Goal: Information Seeking & Learning: Learn about a topic

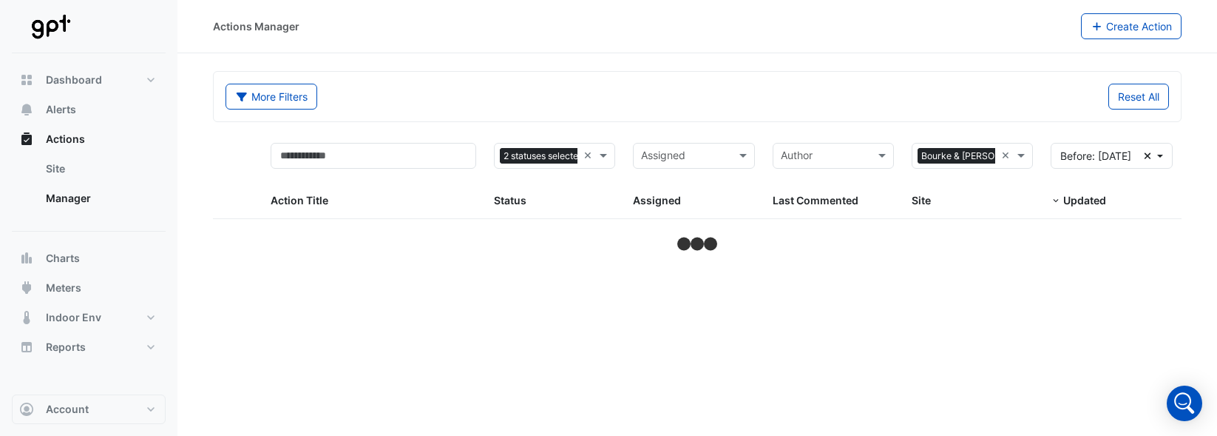
select select "**"
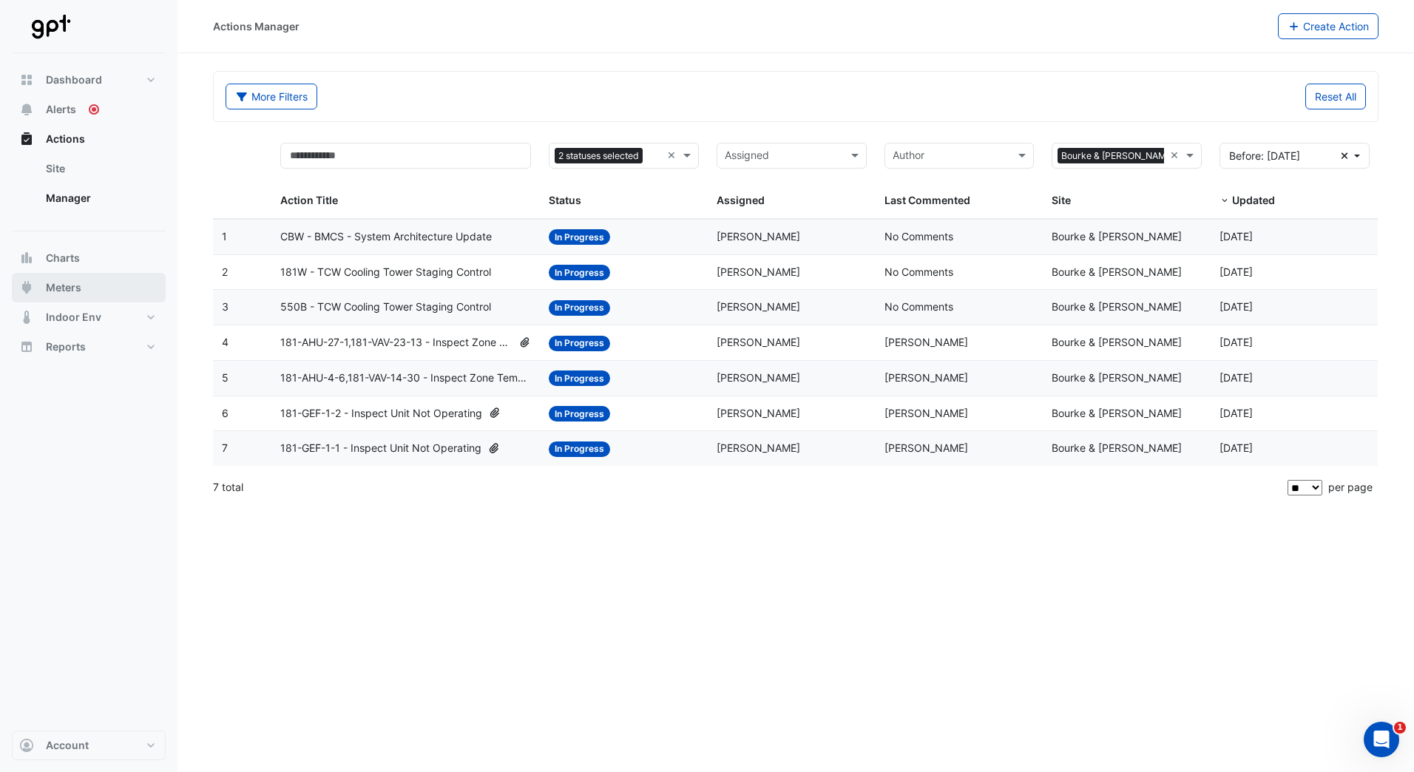
click at [77, 277] on button "Meters" at bounding box center [89, 288] width 154 height 30
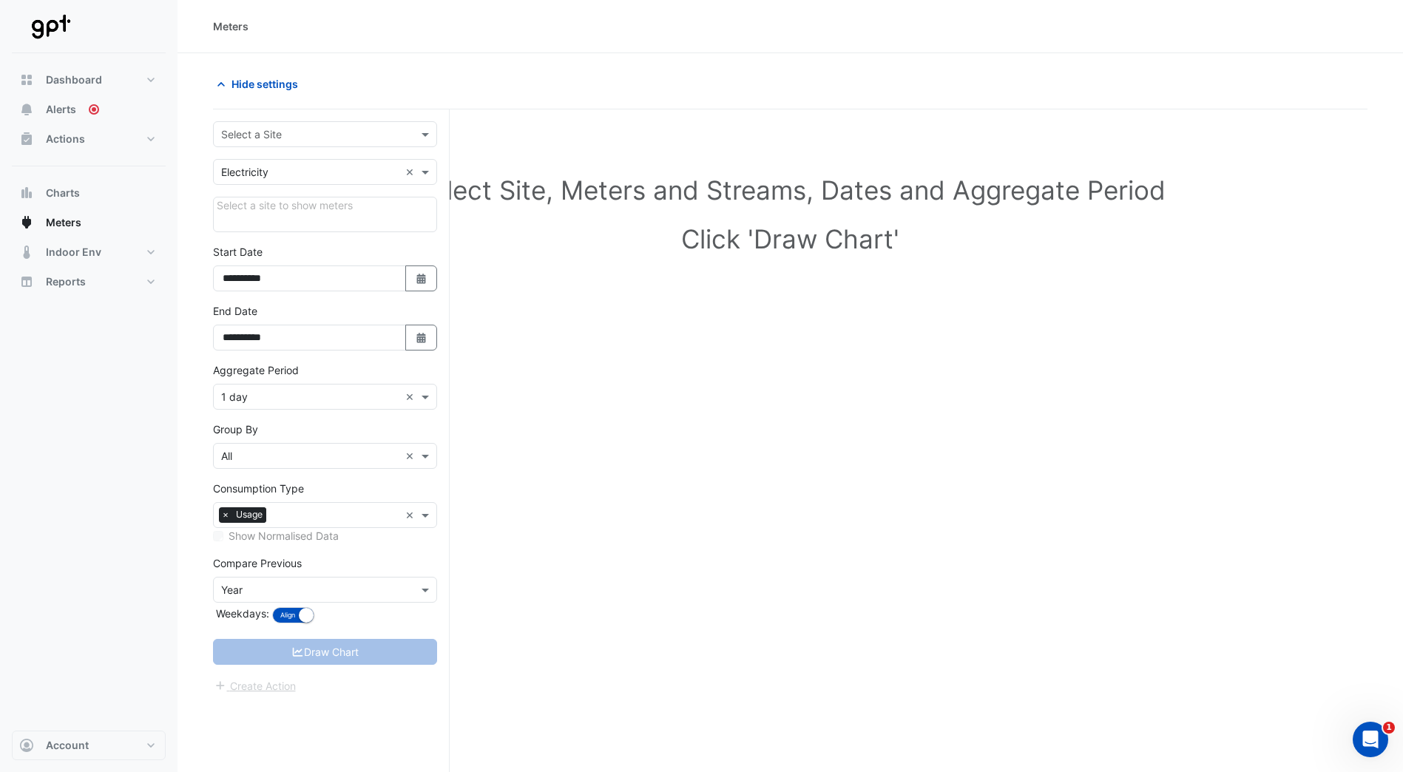
click at [322, 180] on div "Utility Type × Electricity ×" at bounding box center [325, 172] width 224 height 26
click at [302, 204] on div "Electricity" at bounding box center [325, 203] width 223 height 21
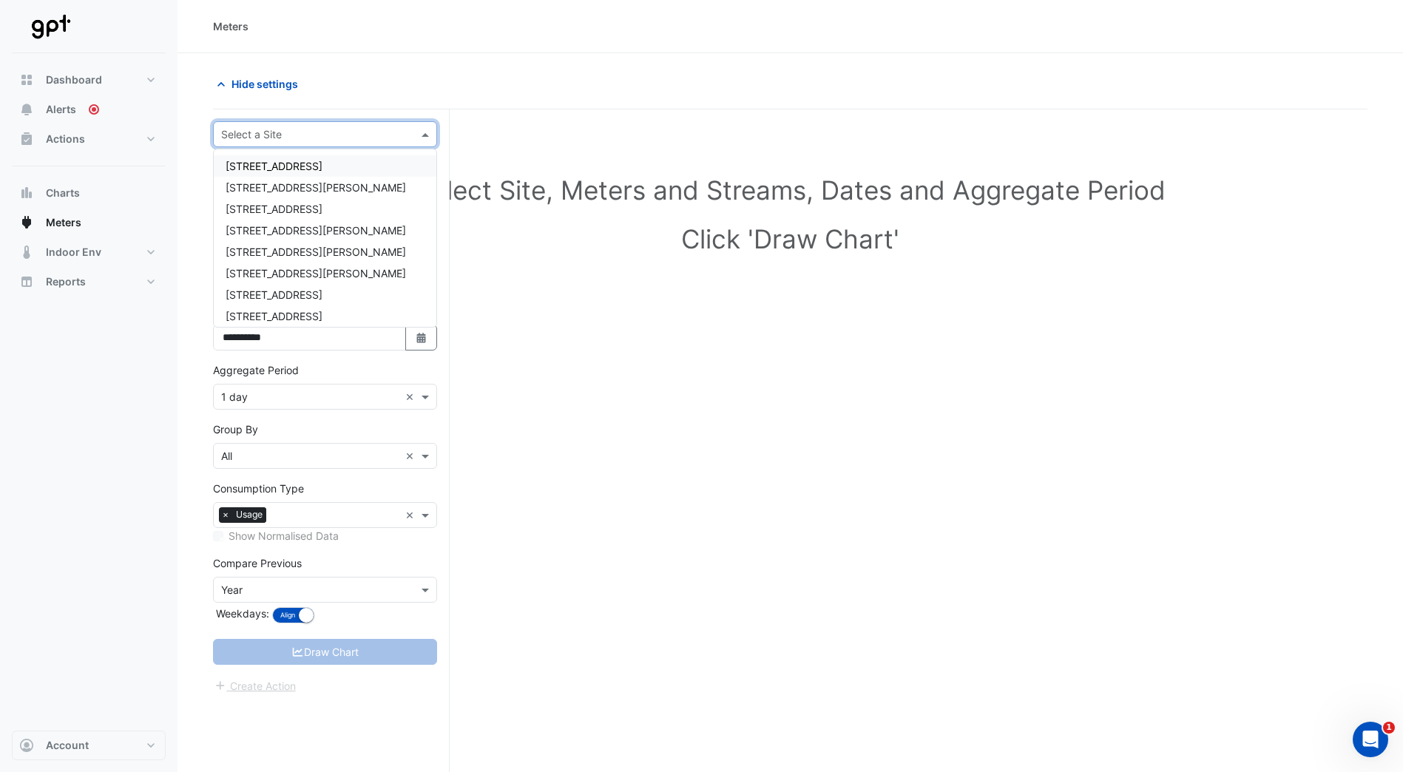
click at [322, 130] on input "text" at bounding box center [310, 135] width 178 height 16
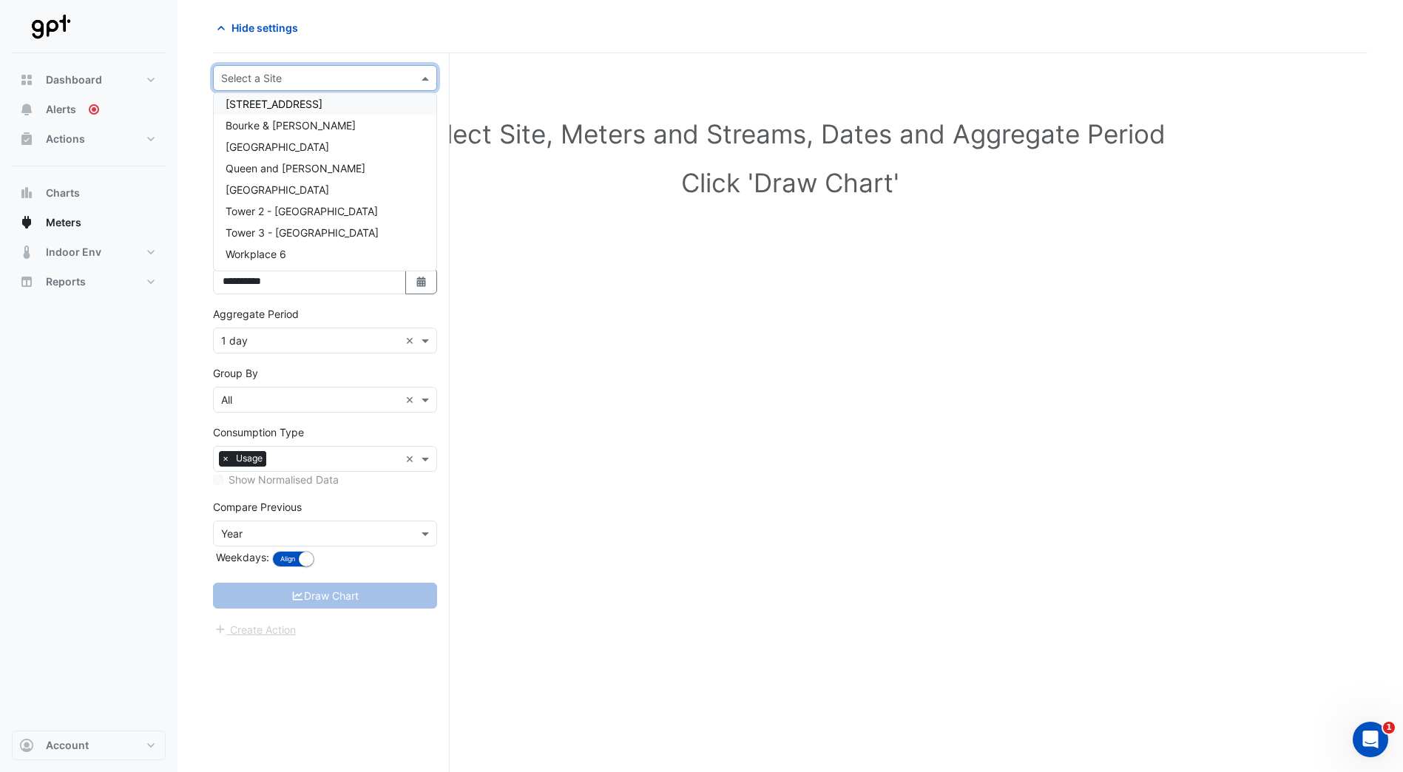
click at [297, 80] on input "text" at bounding box center [310, 79] width 178 height 16
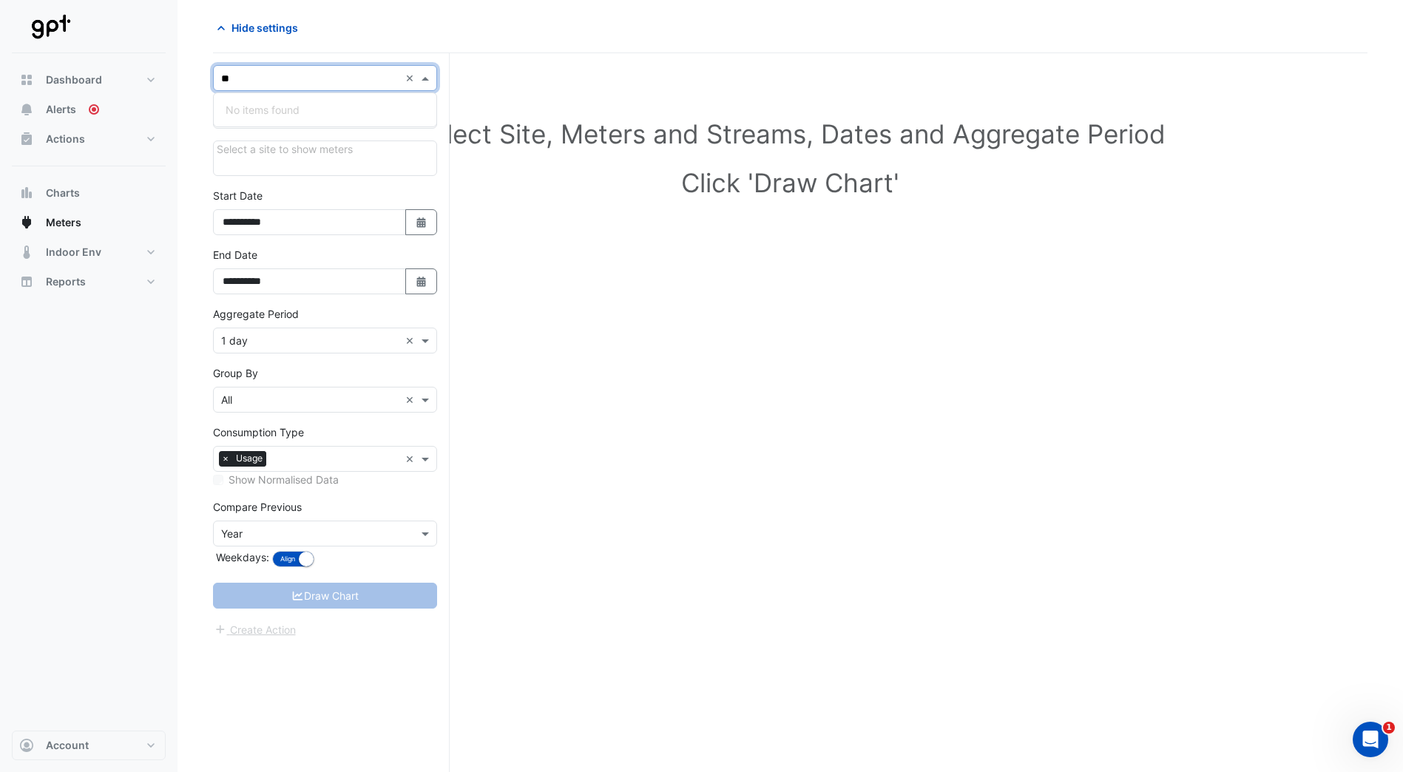
type input "*"
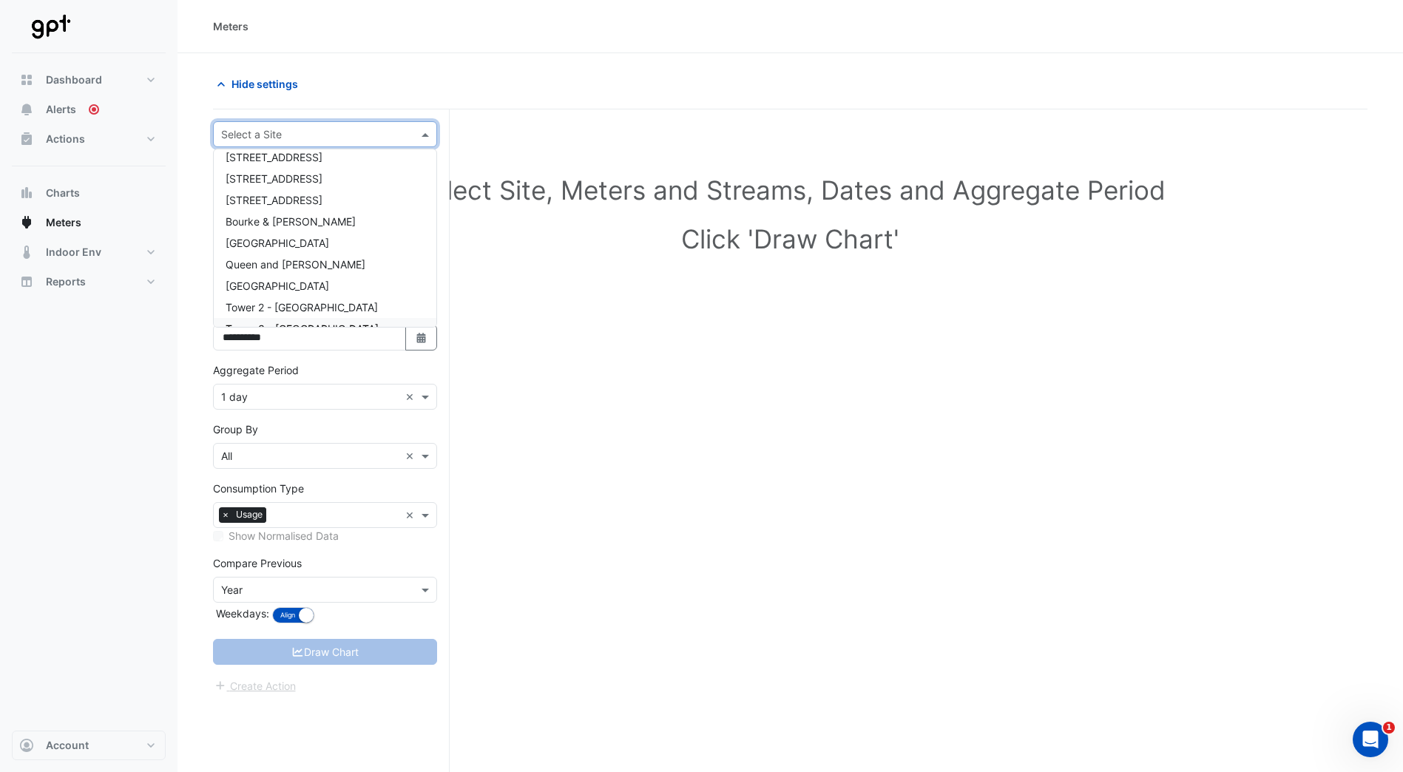
scroll to position [104, 0]
click at [286, 258] on span "Bourke & [PERSON_NAME]" at bounding box center [291, 255] width 130 height 13
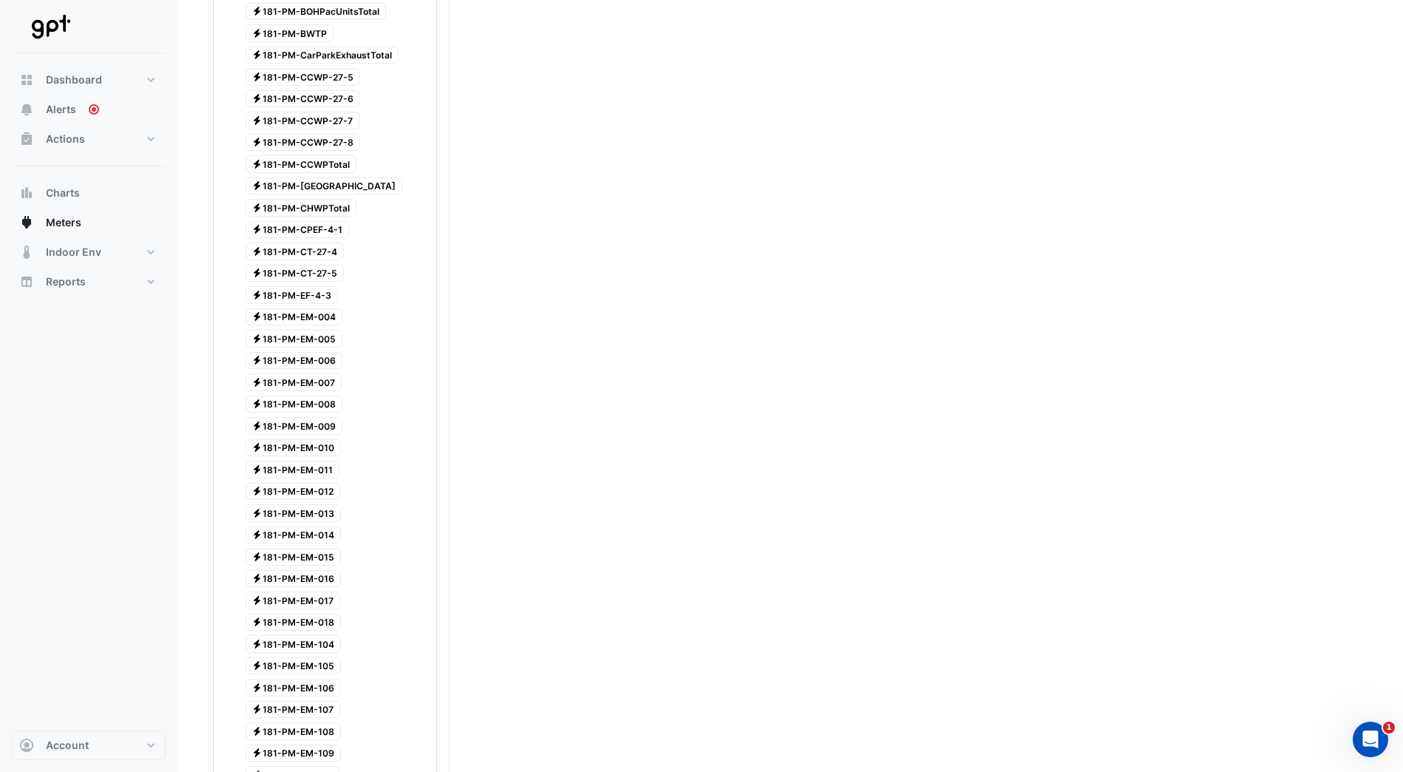
scroll to position [296, 0]
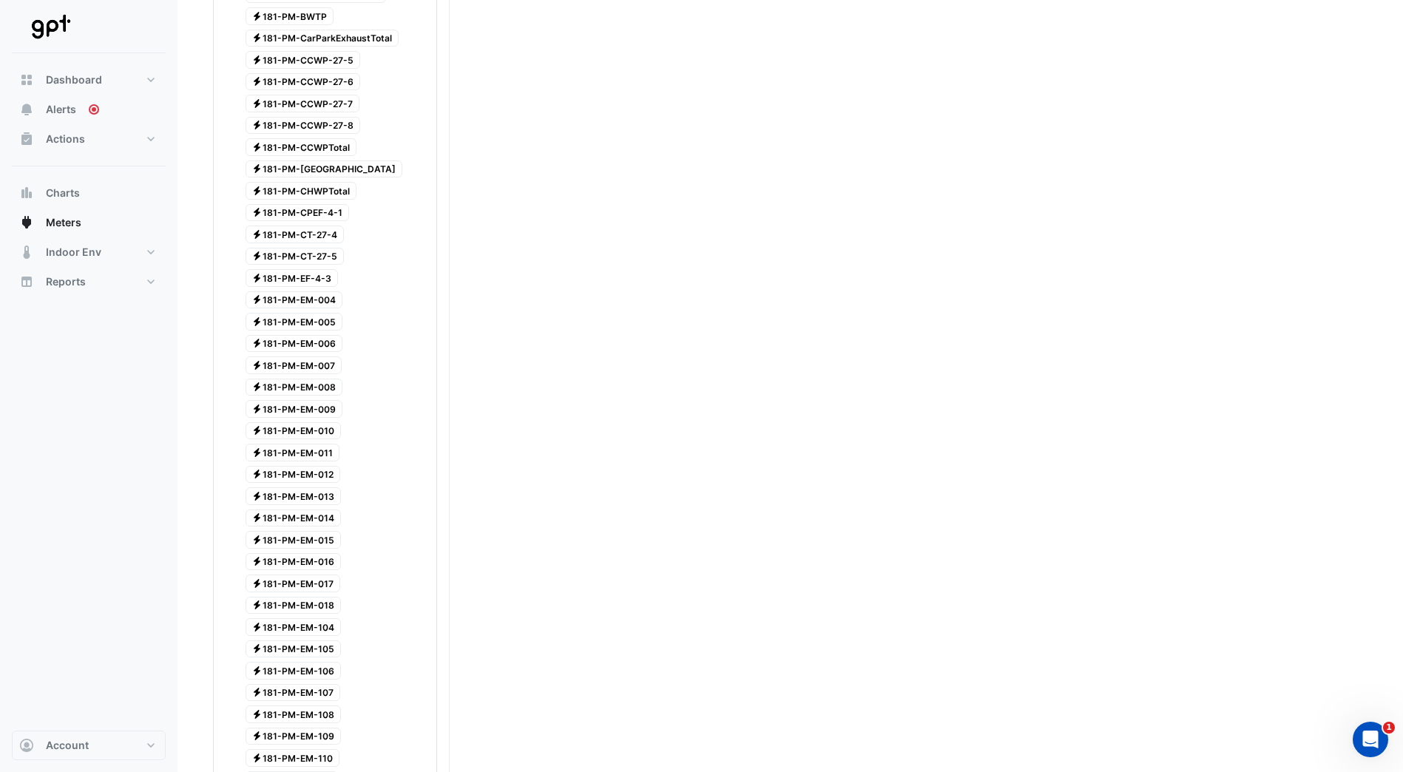
click at [328, 431] on span "Electricity 181-PM-EM-010" at bounding box center [294, 431] width 96 height 18
click at [334, 435] on span "Electricity 181-PM-EM-011" at bounding box center [293, 453] width 95 height 18
click at [326, 435] on div "Electricity 181-PM-EM-010" at bounding box center [285, 431] width 119 height 21
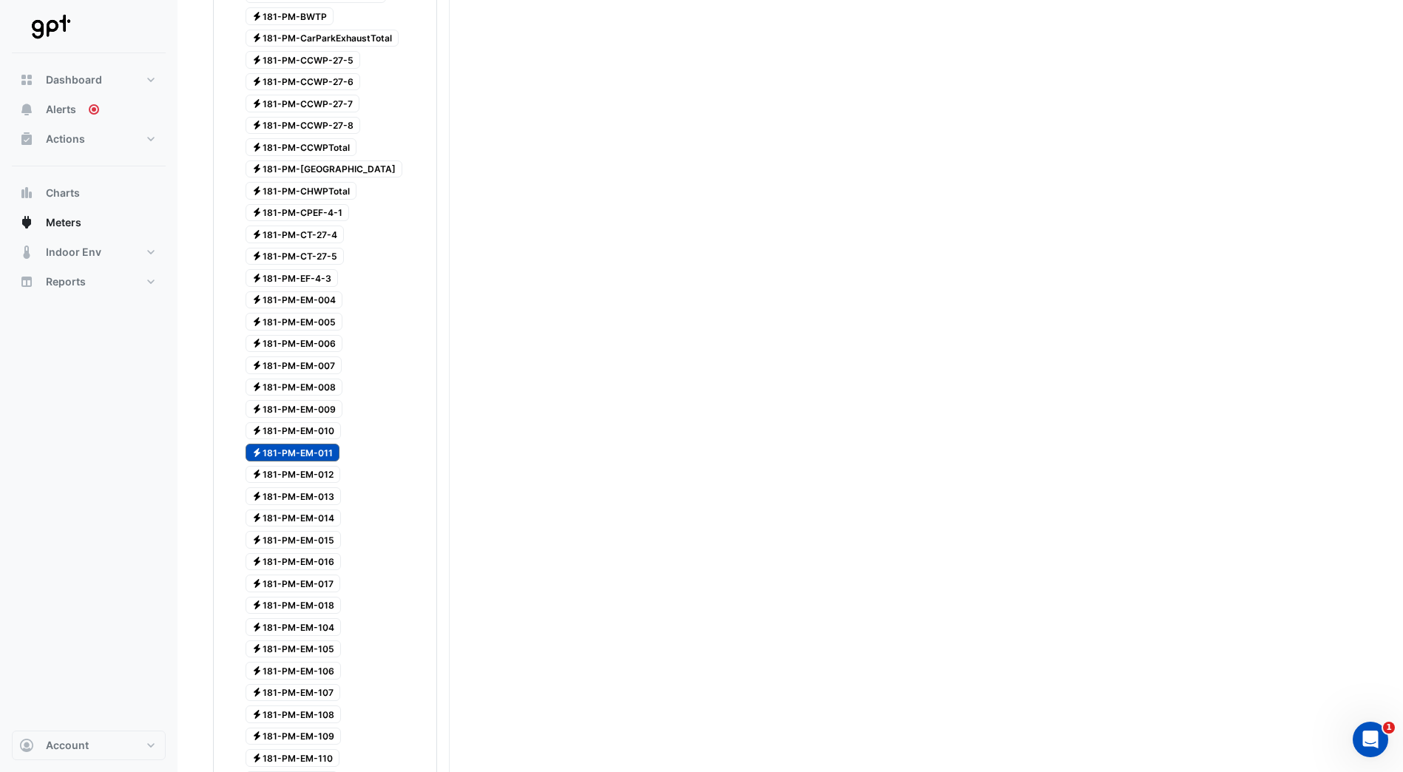
click at [324, 435] on span "Electricity 181-PM-EM-010" at bounding box center [294, 431] width 96 height 18
click at [314, 435] on span "Electricity 181-PM-EM-011" at bounding box center [293, 453] width 95 height 18
click at [310, 435] on div "Electricity 181-PM-EM-010" at bounding box center [285, 431] width 119 height 21
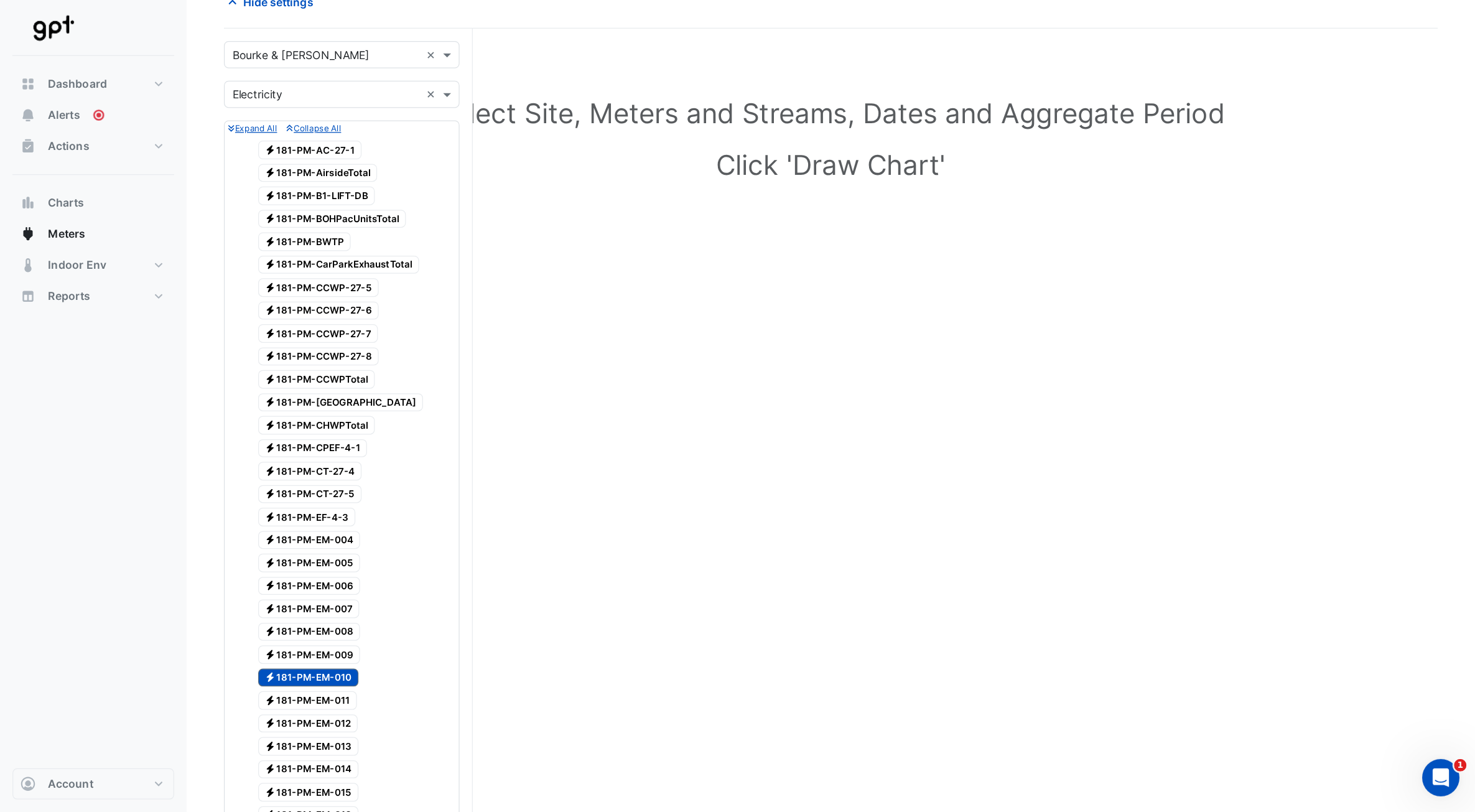
scroll to position [0, 0]
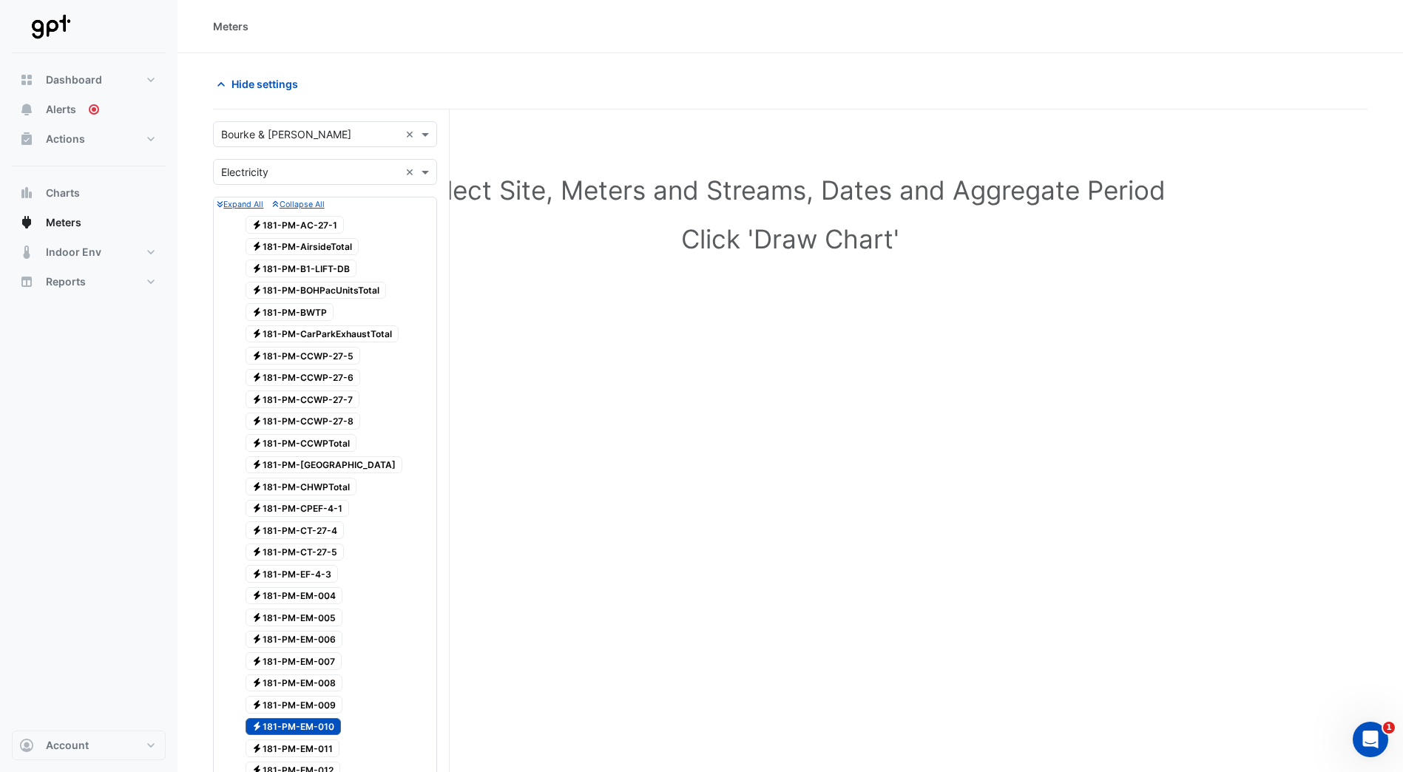
click at [649, 221] on div "Select Site, Meters and Streams, Dates and Aggregate Period Click 'Draw Chart'" at bounding box center [790, 217] width 1154 height 180
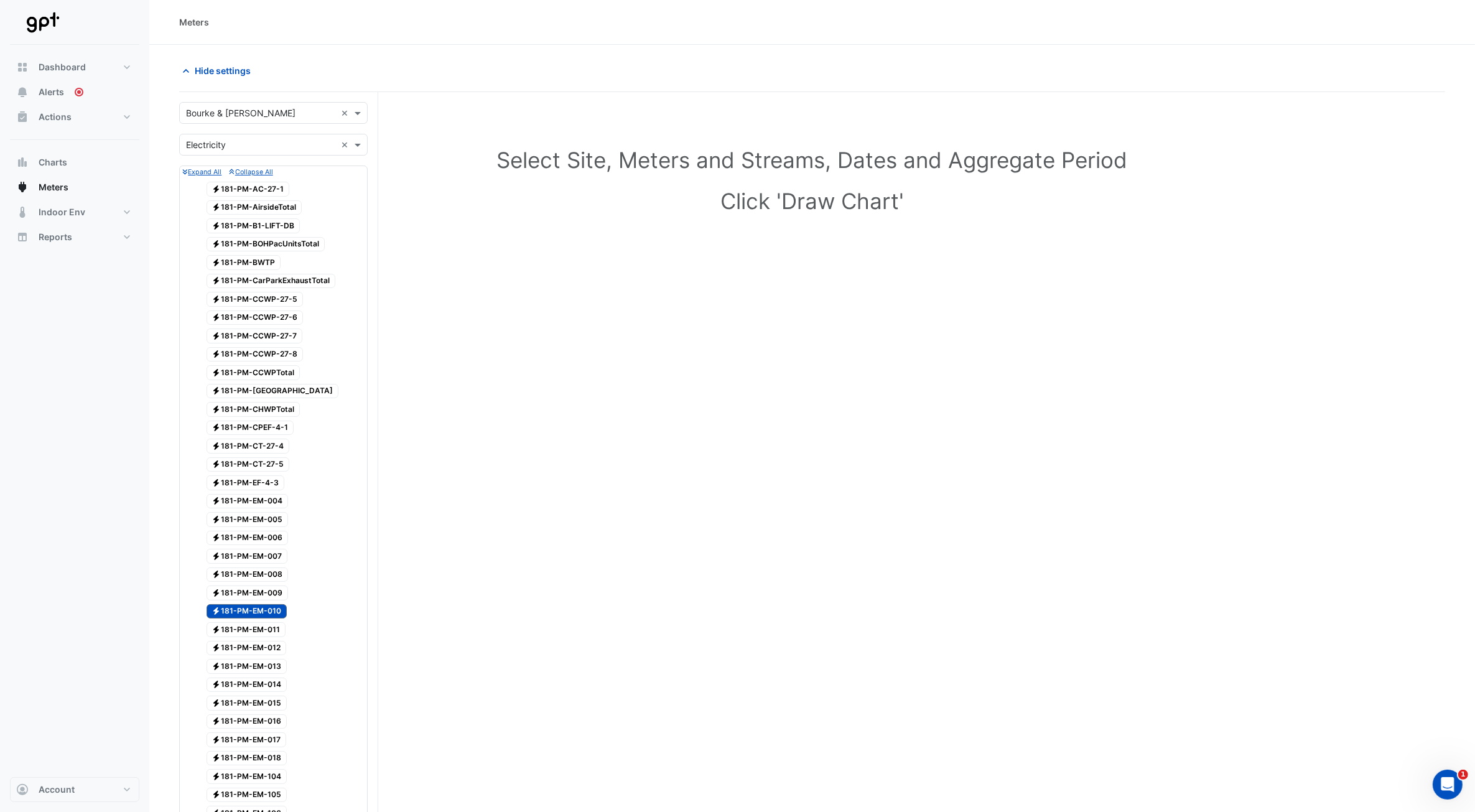
click at [273, 366] on span "Electricity 181-PM-EM-010" at bounding box center [247, 612] width 81 height 15
drag, startPoint x: 275, startPoint y: 612, endPoint x: 265, endPoint y: 615, distance: 10.4
click at [265, 366] on span "Electricity 181-PM-EM-010" at bounding box center [247, 612] width 81 height 15
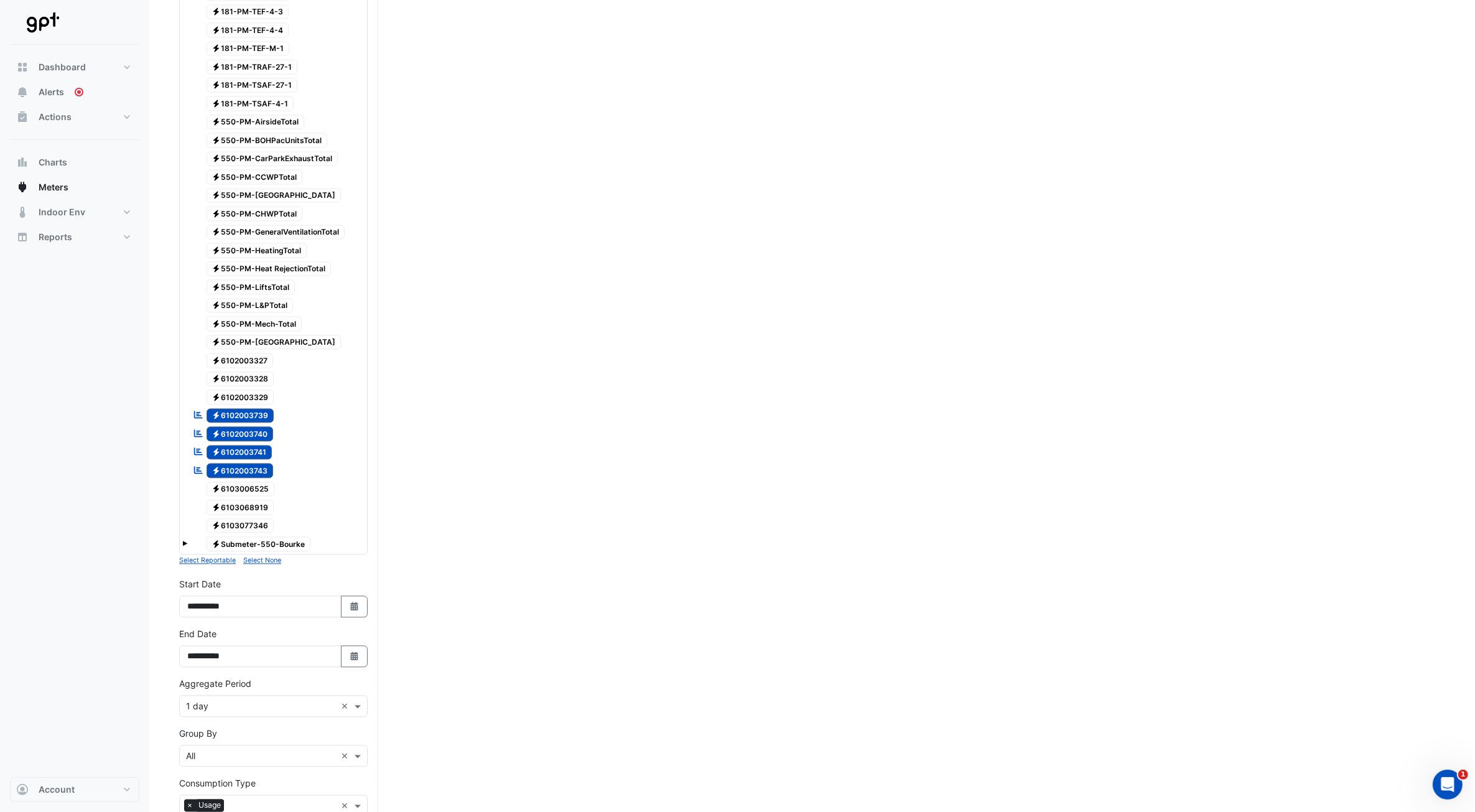
scroll to position [3007, 0]
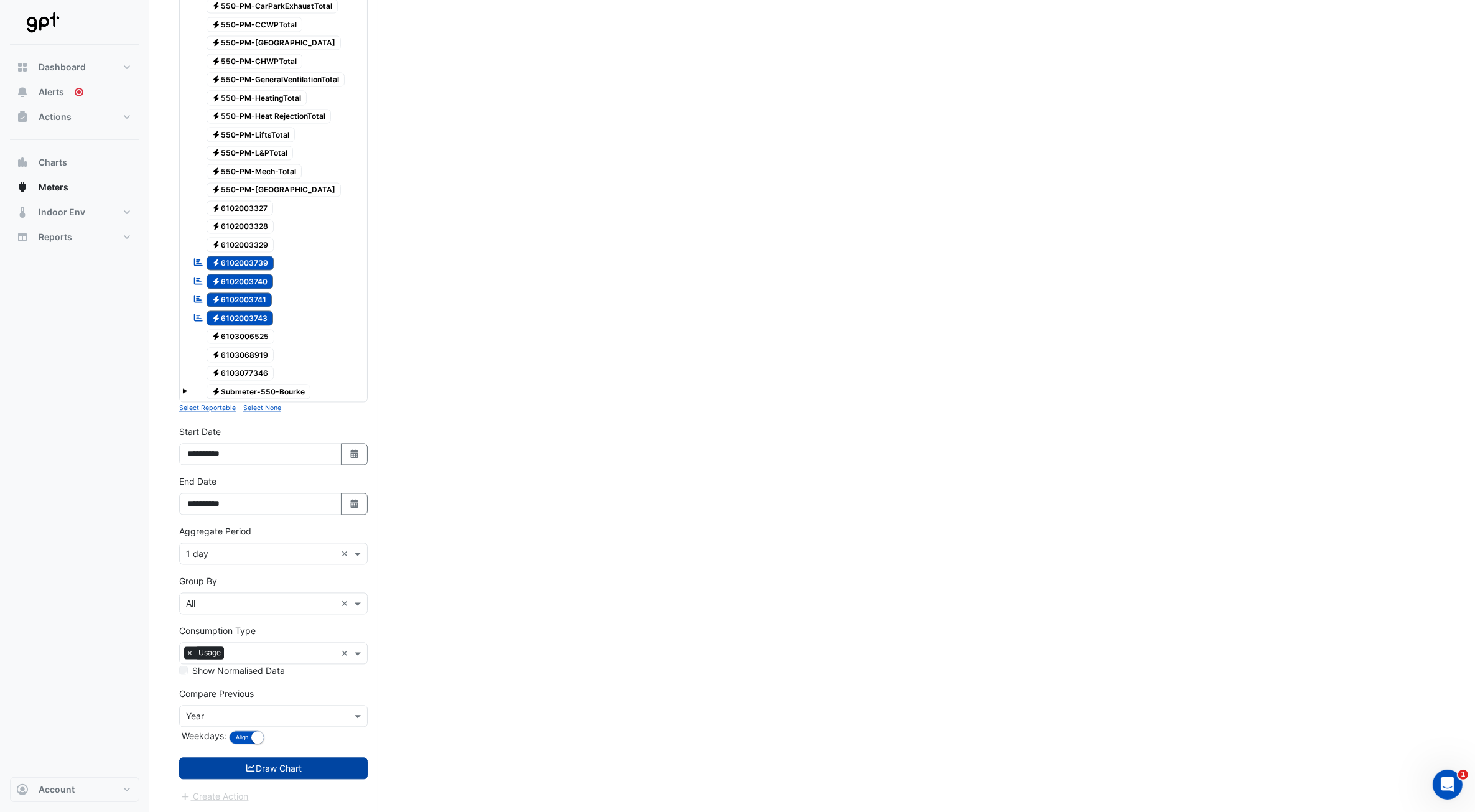
click at [318, 366] on button "Draw Chart" at bounding box center [273, 768] width 188 height 22
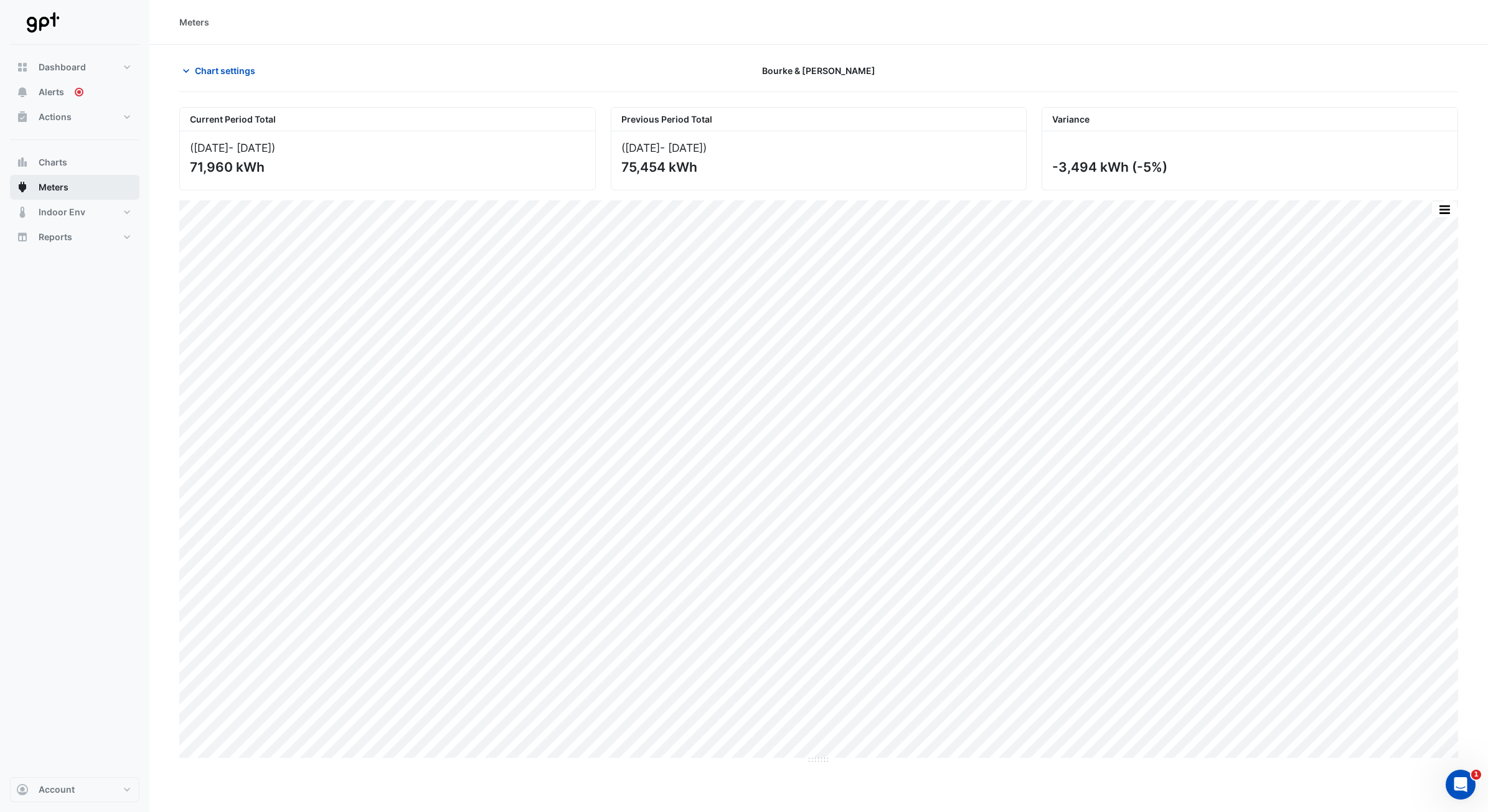
click at [48, 179] on button "Meters" at bounding box center [75, 188] width 130 height 25
click at [57, 182] on span "Meters" at bounding box center [53, 187] width 29 height 13
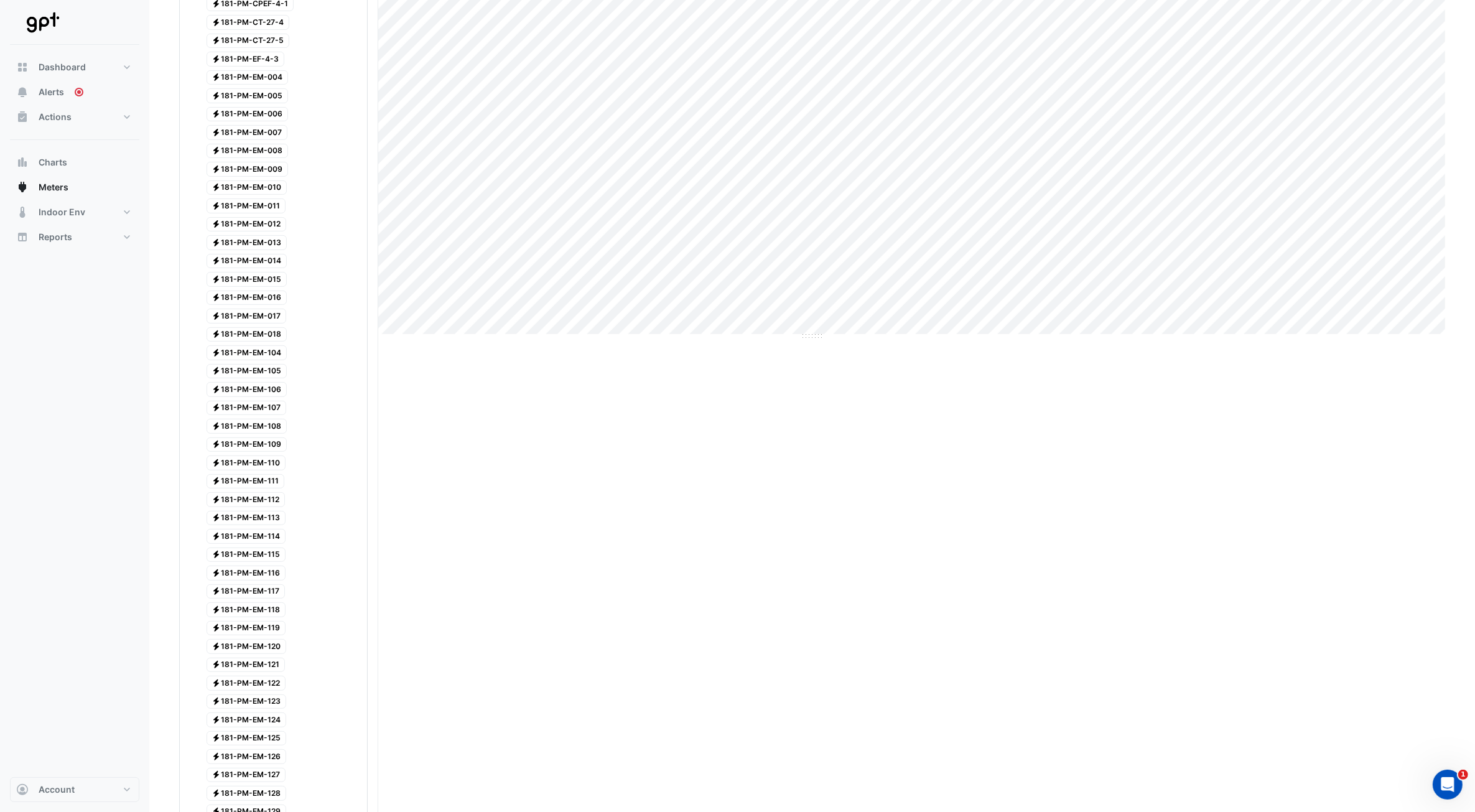
scroll to position [77, 0]
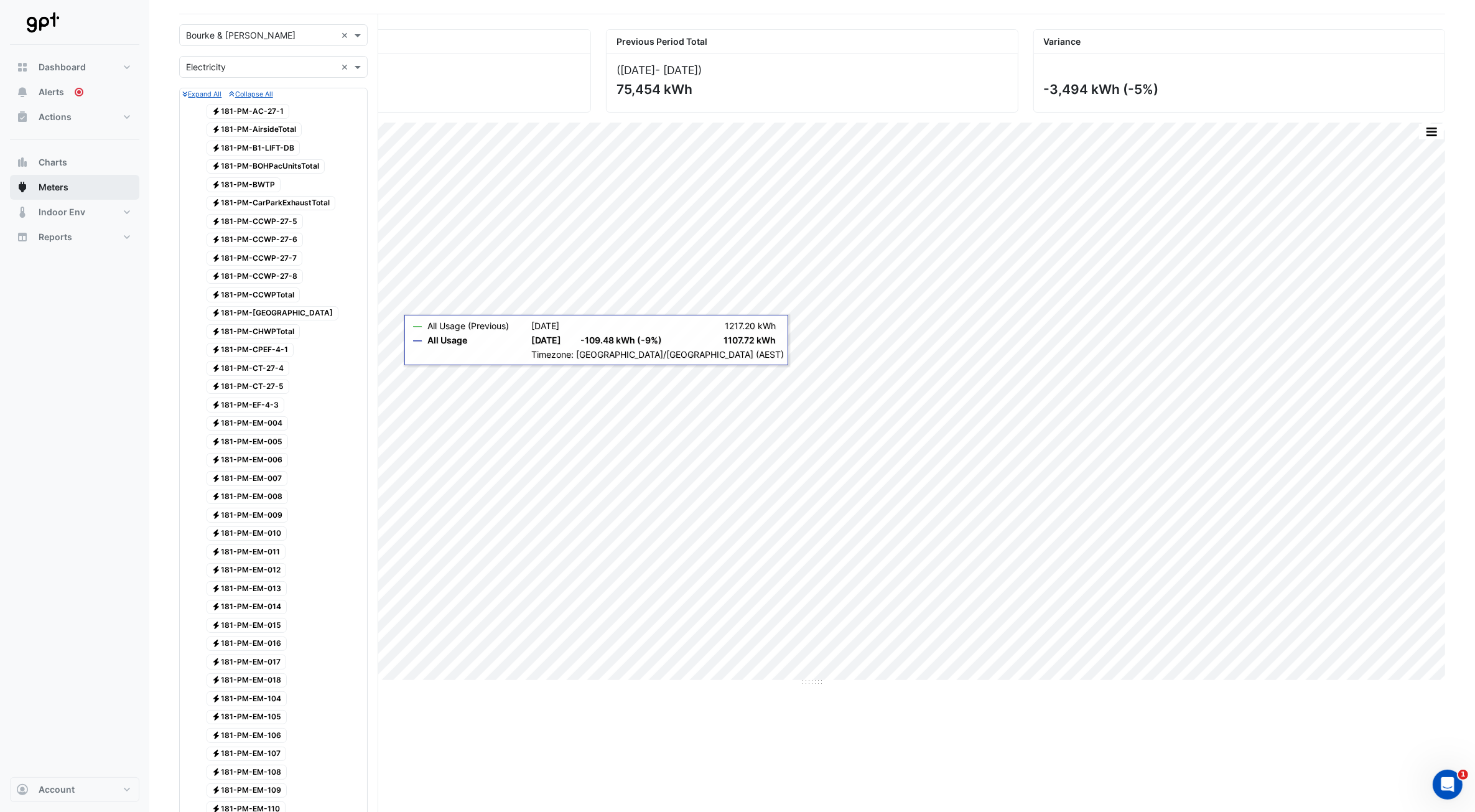
click at [63, 194] on button "Meters" at bounding box center [75, 188] width 130 height 25
click at [257, 63] on input "text" at bounding box center [261, 67] width 150 height 13
click at [232, 97] on div "Electricity" at bounding box center [273, 93] width 188 height 18
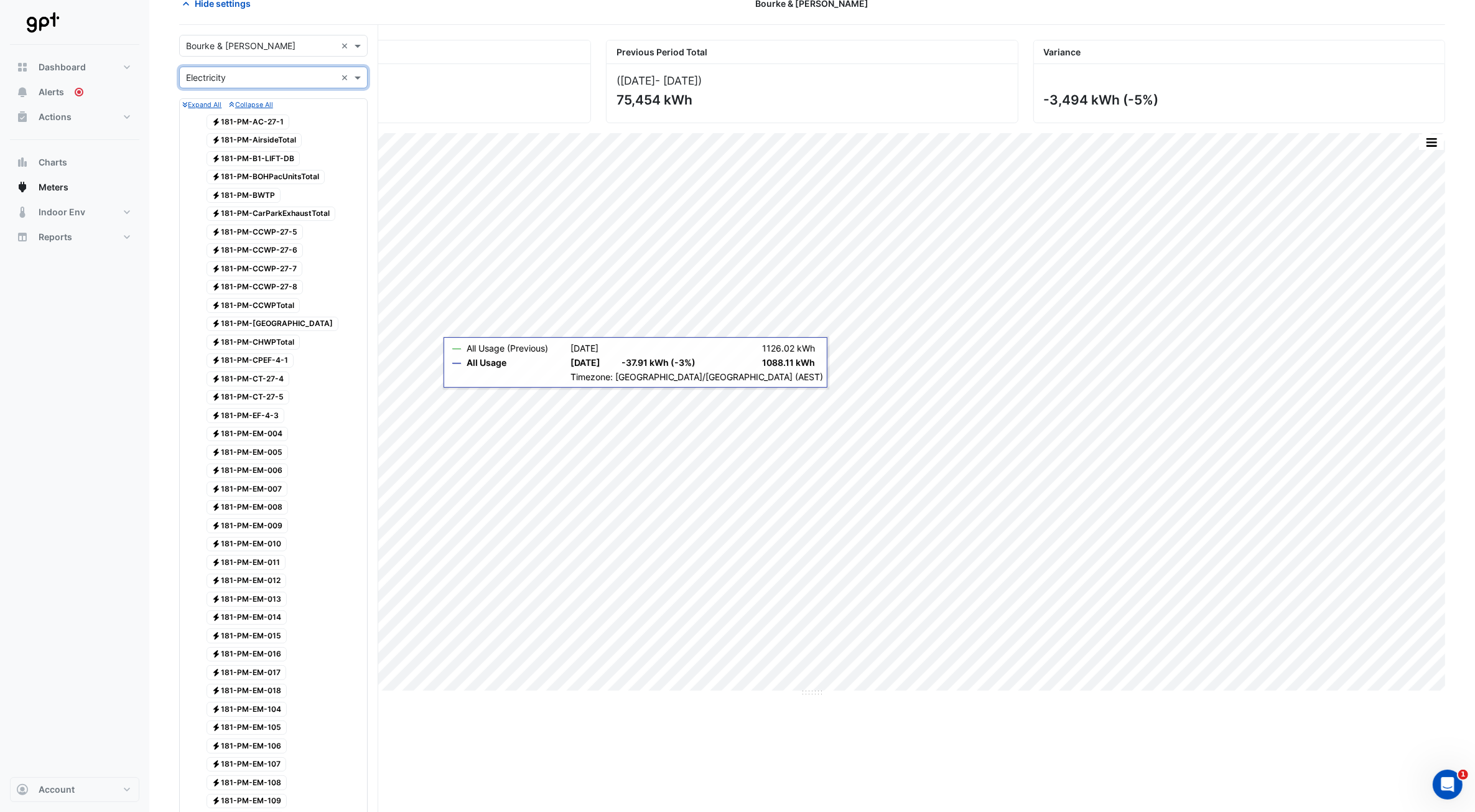
scroll to position [0, 0]
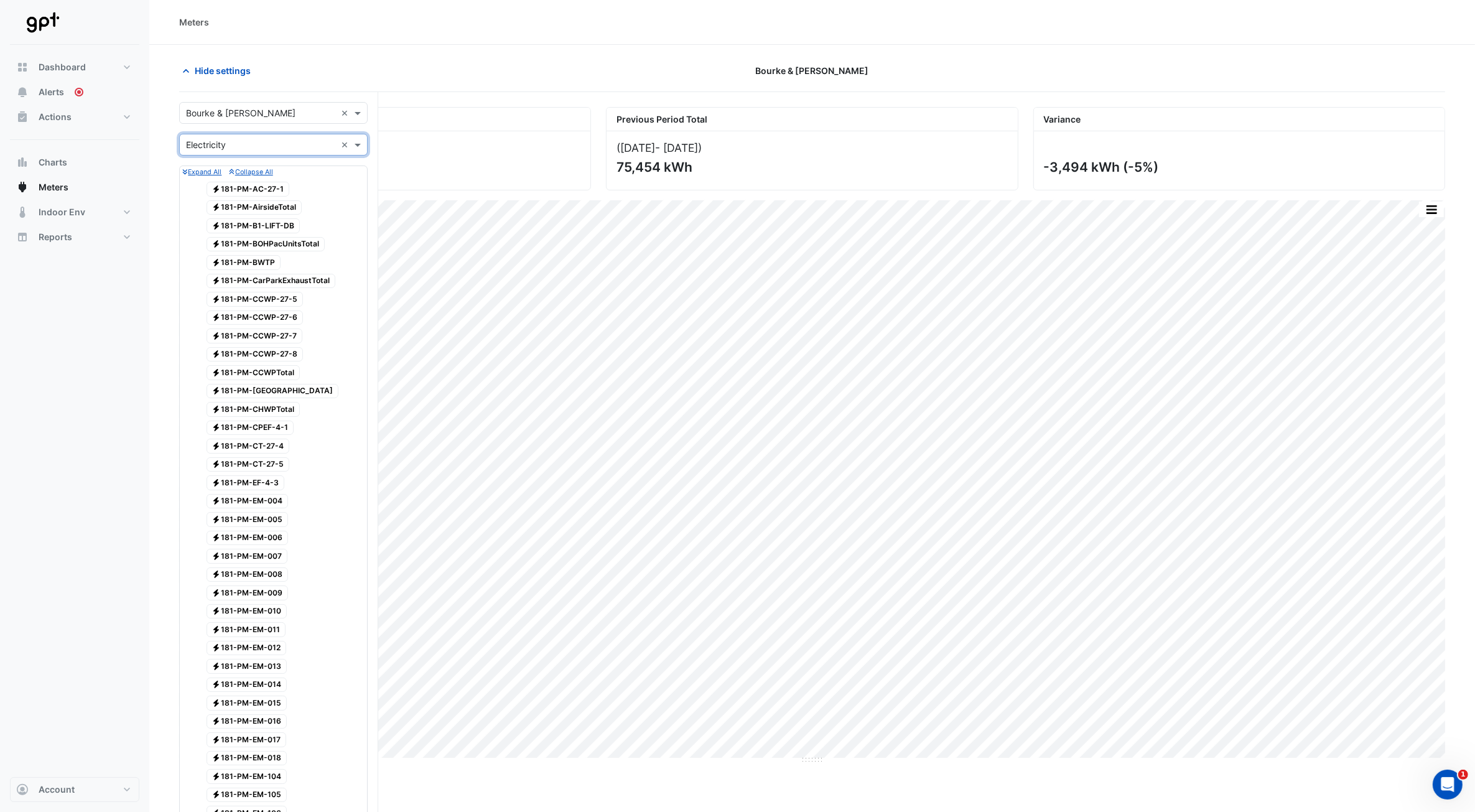
click at [59, 187] on span "Meters" at bounding box center [53, 187] width 29 height 13
click at [362, 146] on span at bounding box center [359, 145] width 15 height 13
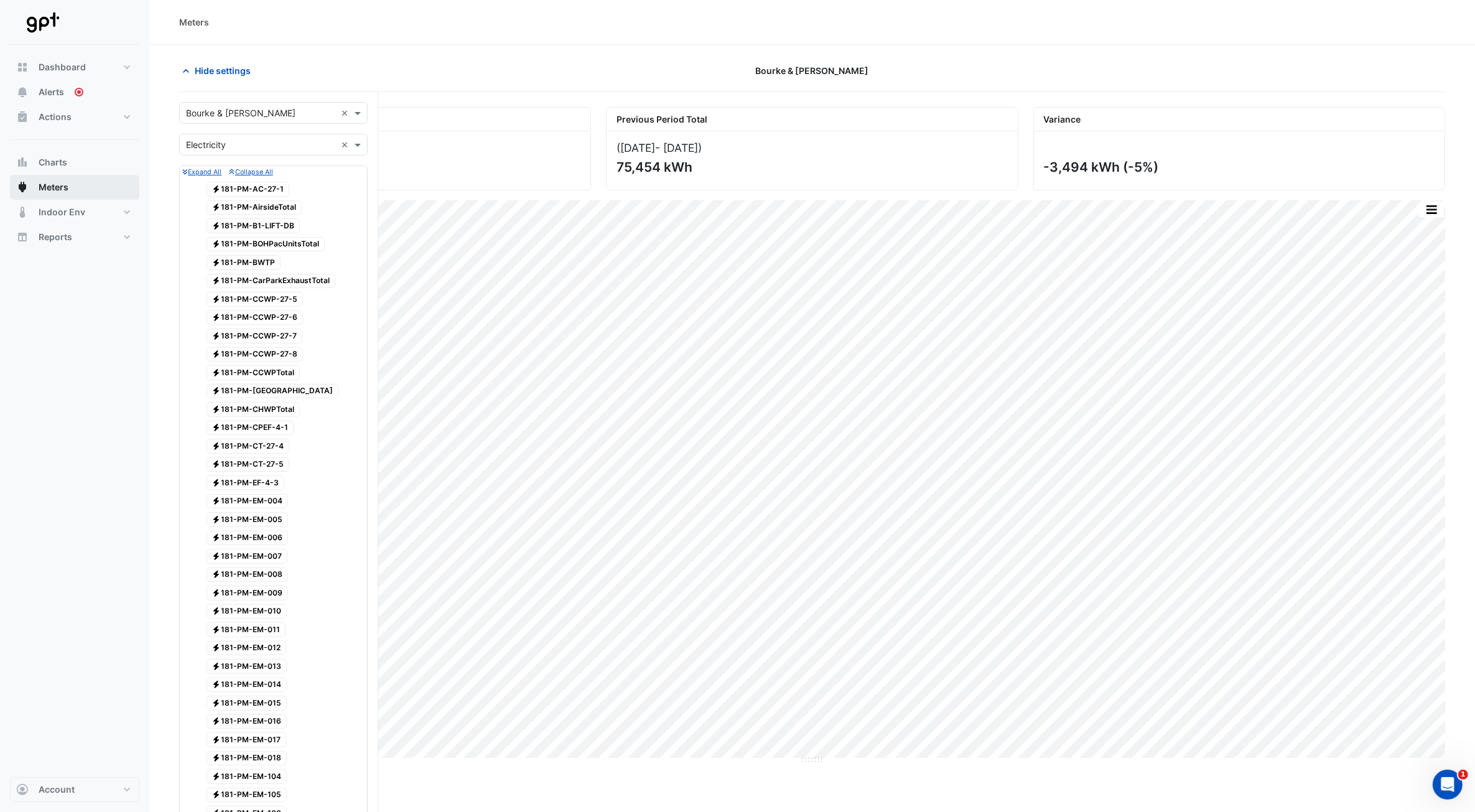
click at [56, 178] on button "Meters" at bounding box center [75, 188] width 130 height 25
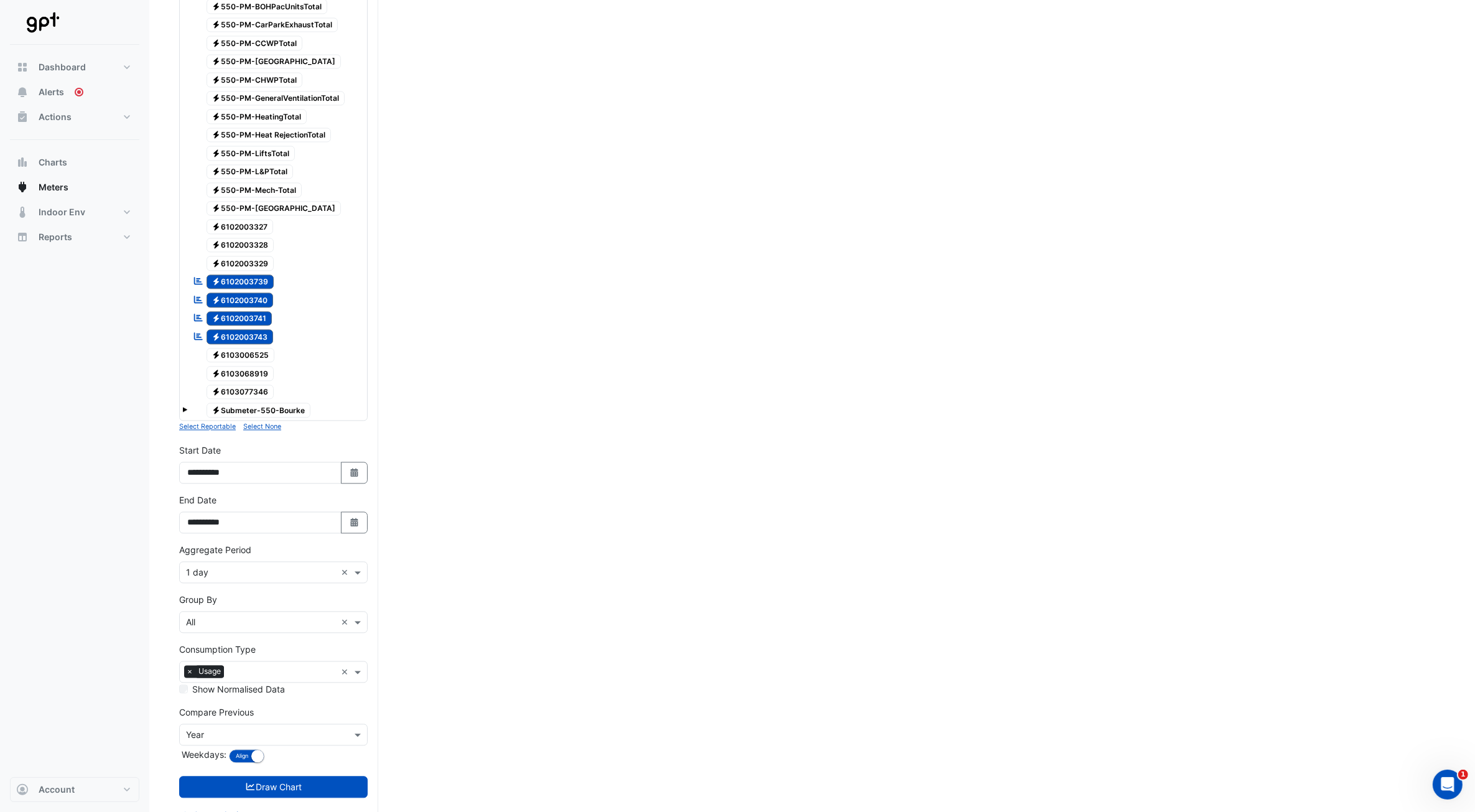
scroll to position [3007, 0]
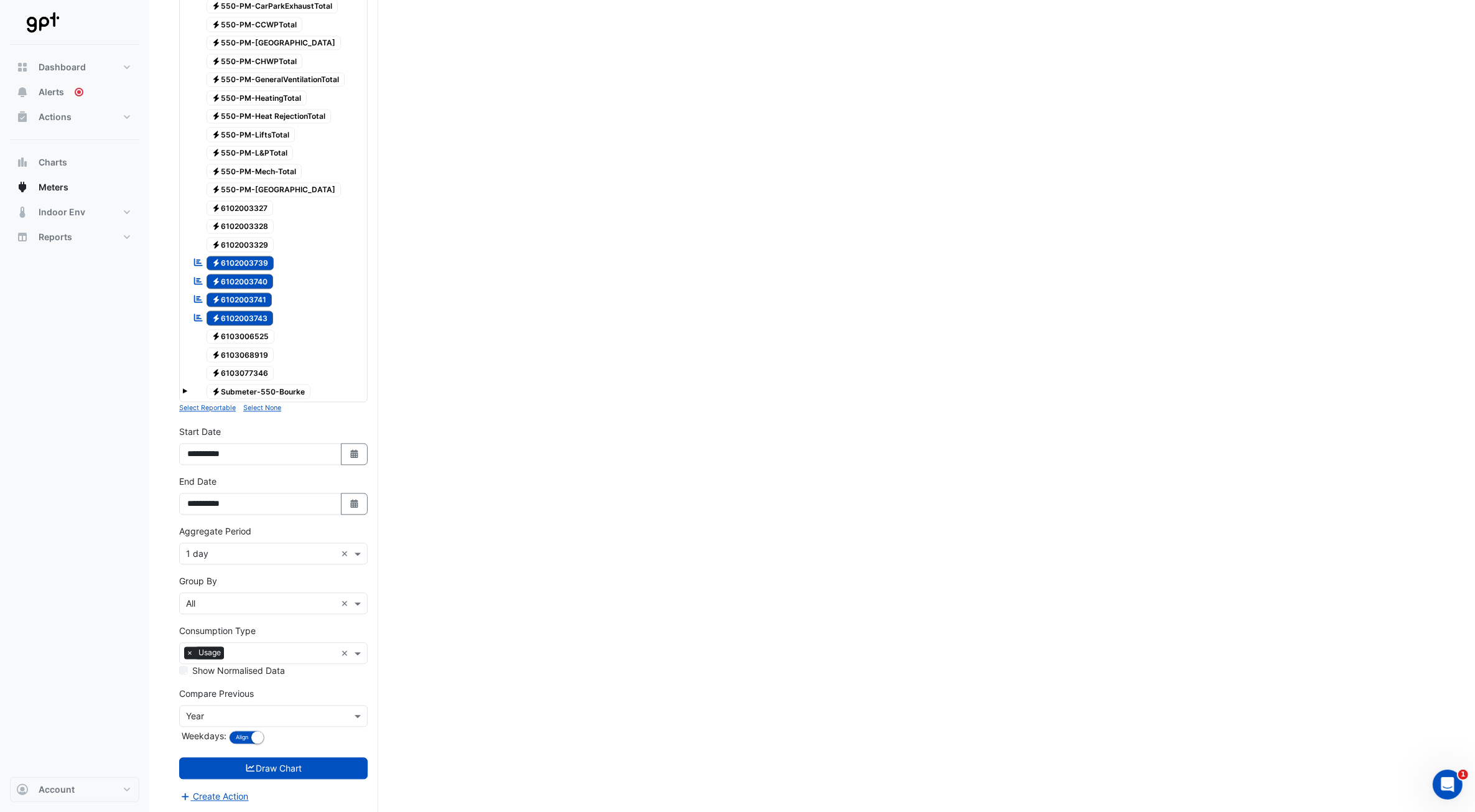
click at [258, 319] on span "Electricity 6102003743" at bounding box center [241, 318] width 67 height 15
click at [250, 310] on div "Reportable Electricity 6102003743" at bounding box center [233, 318] width 87 height 18
click at [250, 293] on span "Electricity 6102003741" at bounding box center [240, 300] width 66 height 15
click at [252, 312] on span "Electricity 6102003743" at bounding box center [241, 318] width 67 height 15
click at [255, 265] on span "Electricity 6102003739" at bounding box center [241, 263] width 68 height 15
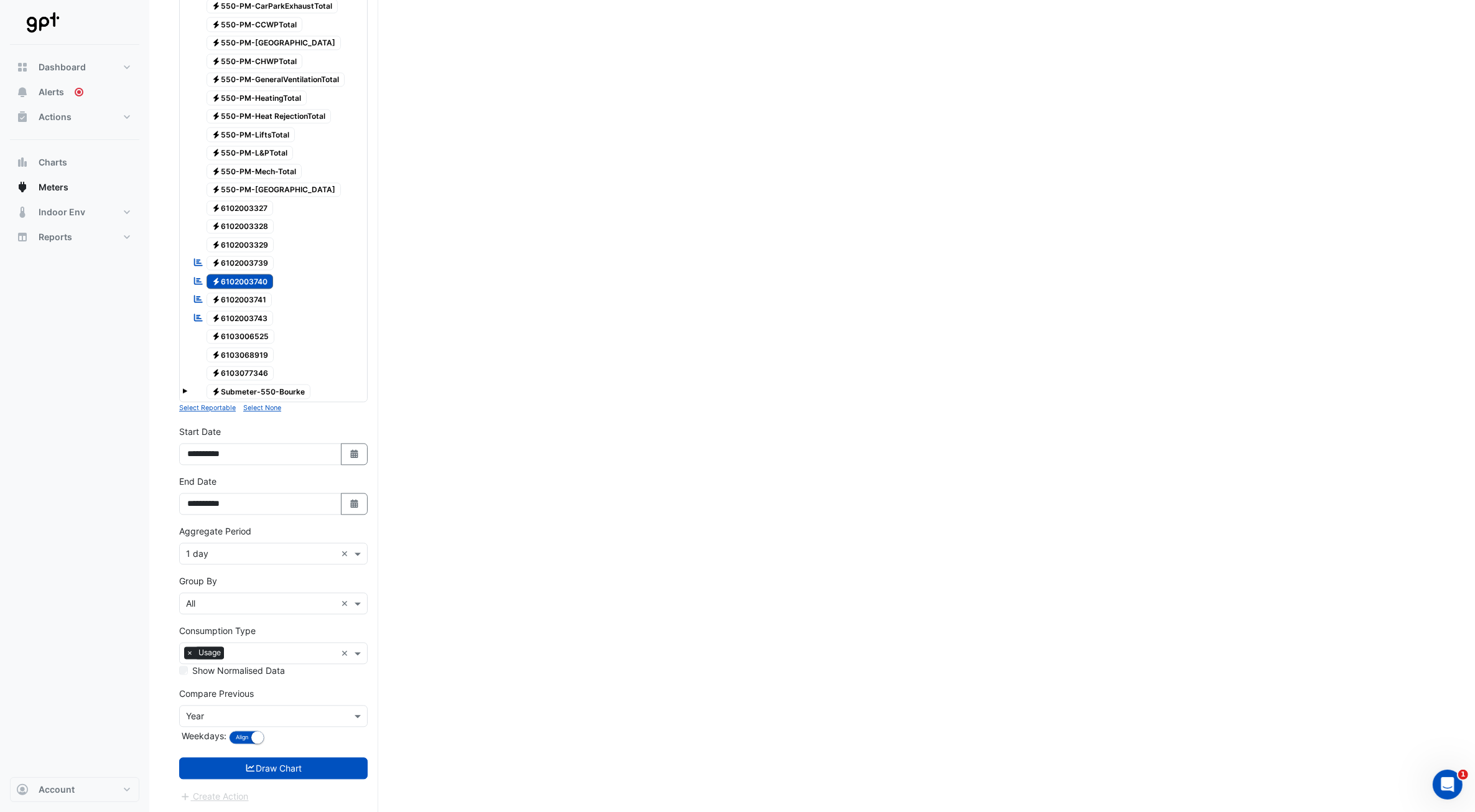
click at [256, 257] on span "Electricity 6102003739" at bounding box center [241, 263] width 68 height 15
click at [257, 276] on span "Electricity 6102003740" at bounding box center [241, 281] width 67 height 15
click at [256, 273] on div "Reportable Electricity 6102003740" at bounding box center [233, 281] width 87 height 18
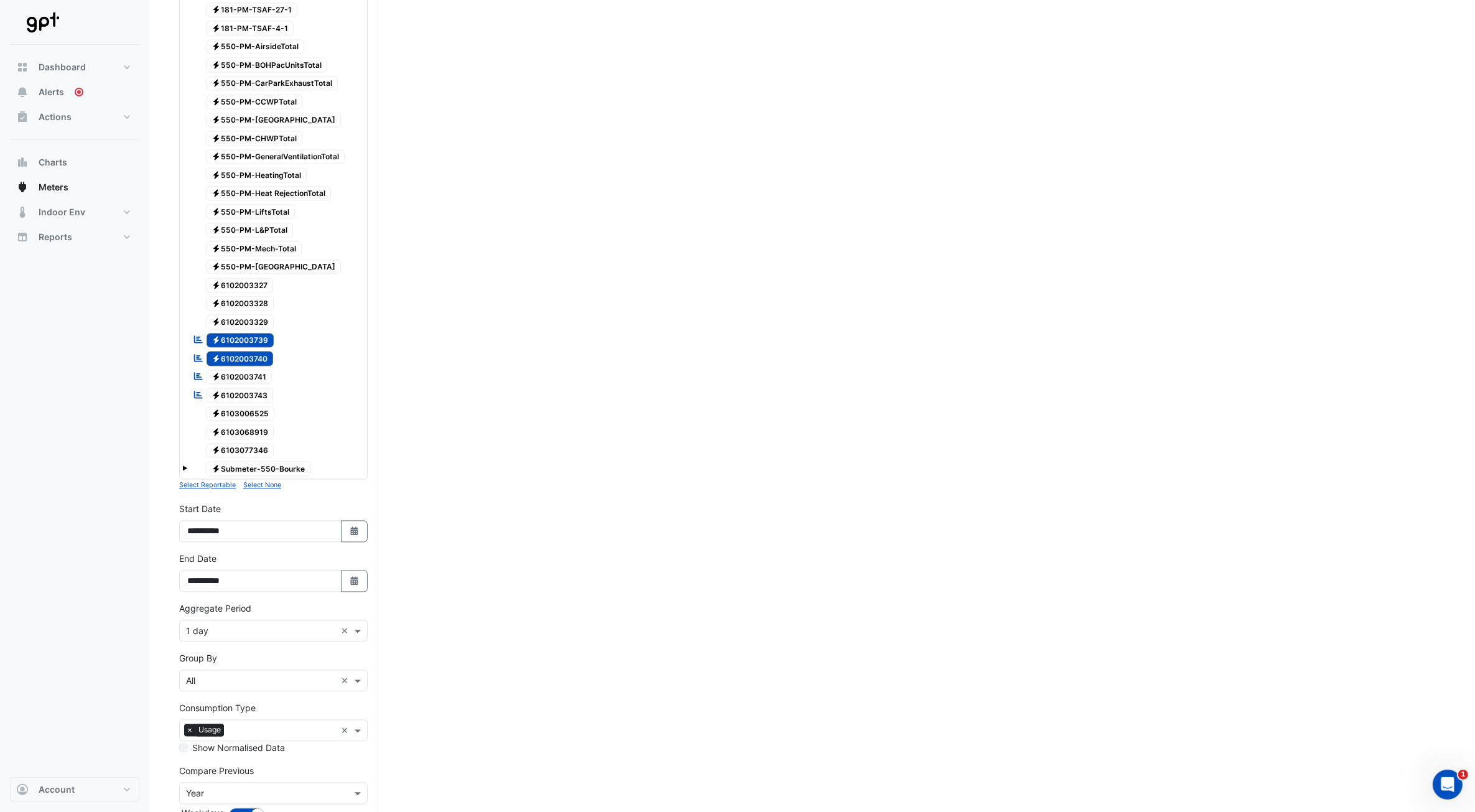
click at [262, 284] on span "Electricity 6102003327" at bounding box center [241, 286] width 67 height 15
click at [252, 332] on div "Reportable Electricity 6102003739" at bounding box center [234, 341] width 88 height 18
click at [255, 350] on div "Reportable Electricity 6102003740" at bounding box center [233, 358] width 87 height 18
click at [240, 279] on span "Electricity 6102003327" at bounding box center [241, 286] width 67 height 15
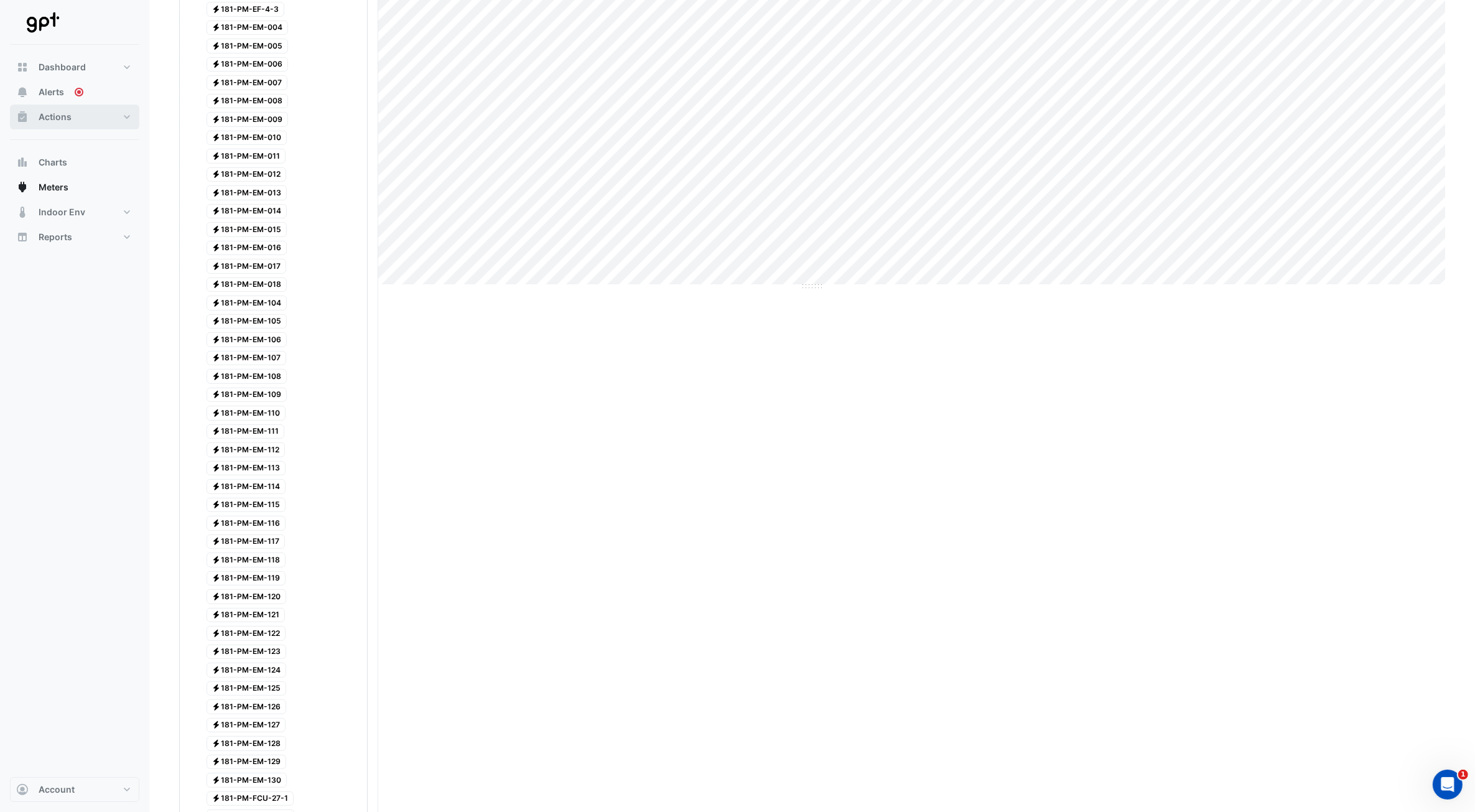
scroll to position [467, 0]
click at [59, 193] on span "Meters" at bounding box center [53, 187] width 29 height 13
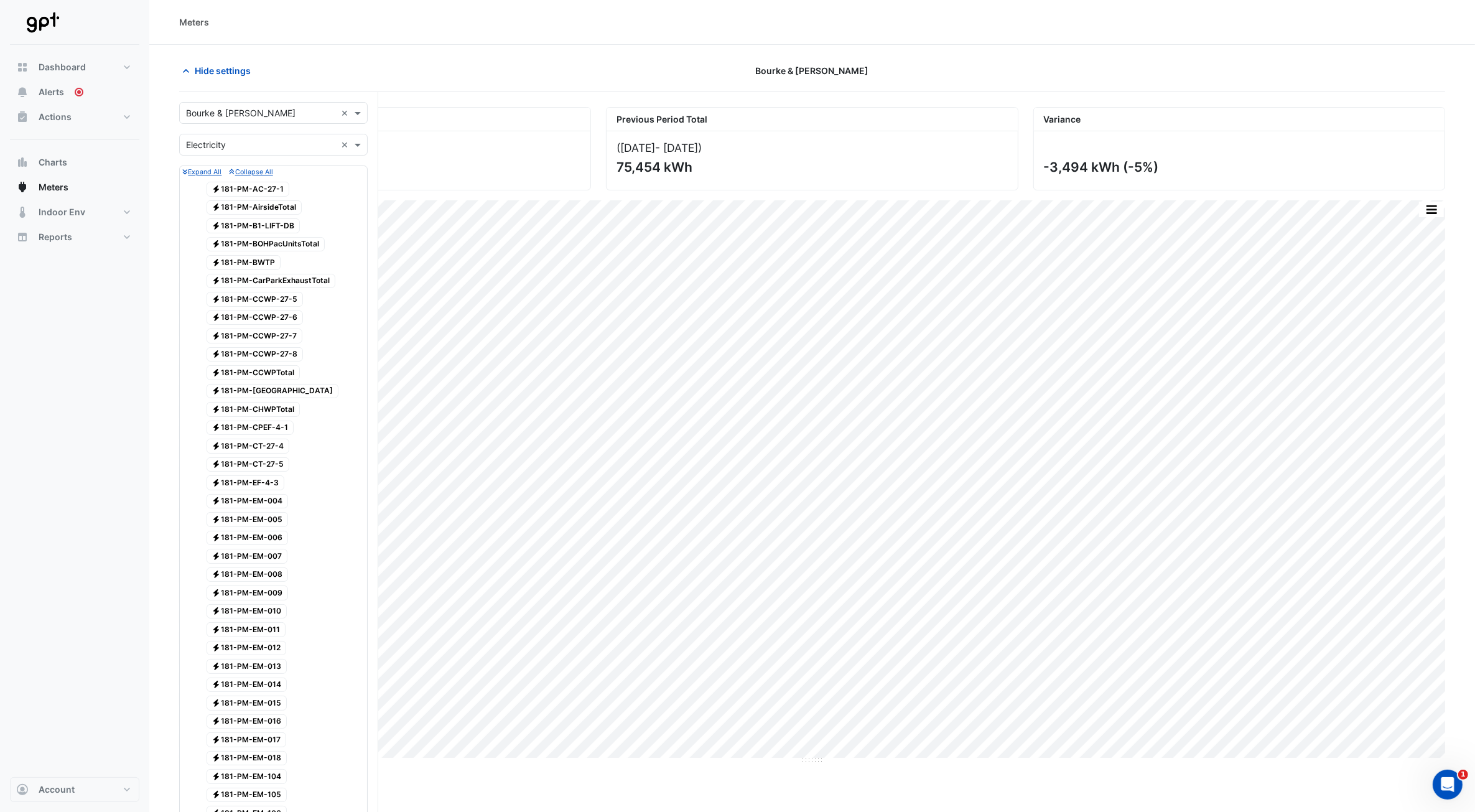
click at [235, 170] on icon "button" at bounding box center [232, 171] width 5 height 6
click at [237, 170] on small "Collapse All" at bounding box center [251, 172] width 44 height 8
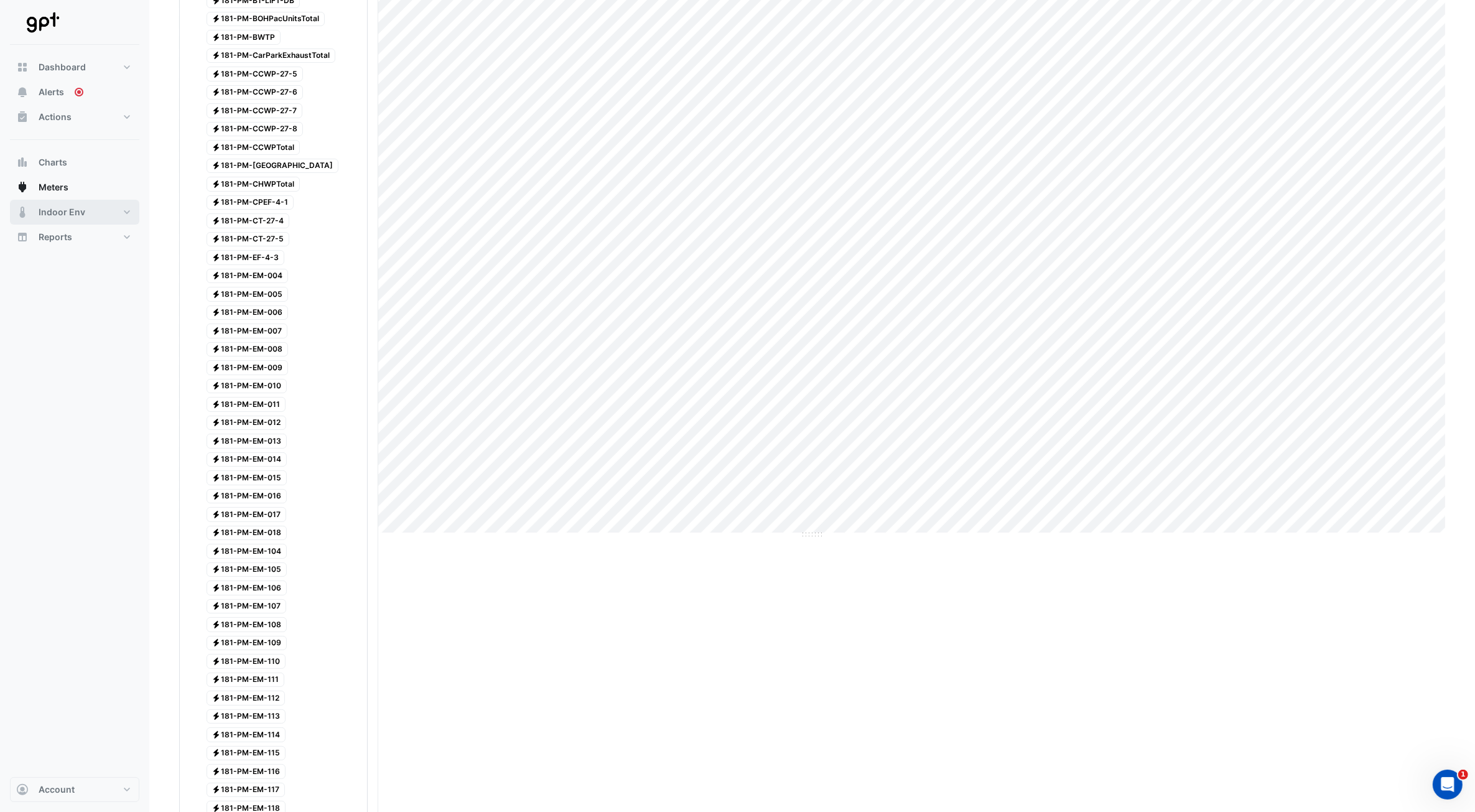
scroll to position [233, 0]
click at [71, 185] on button "Meters" at bounding box center [75, 188] width 130 height 25
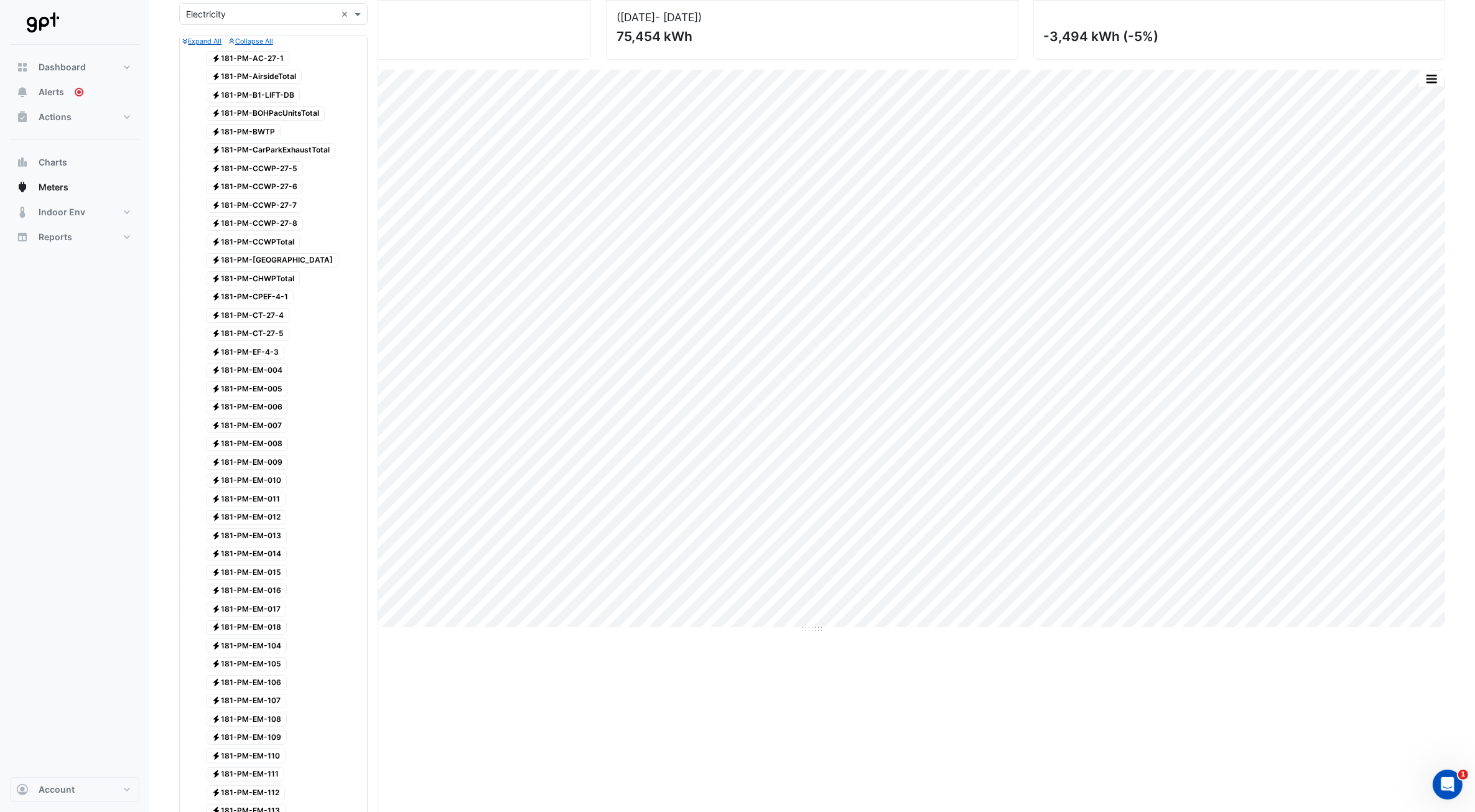
scroll to position [0, 0]
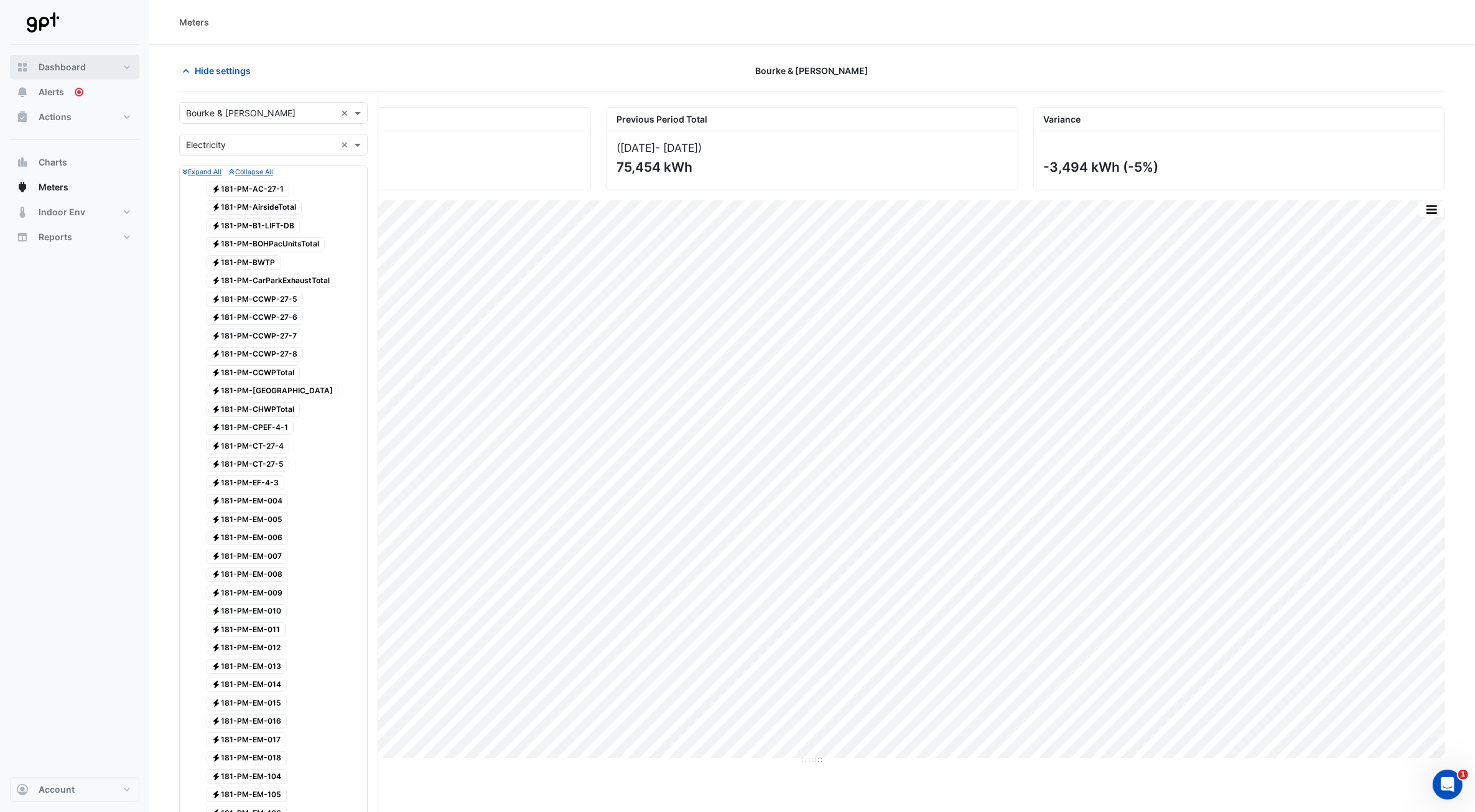
click at [71, 69] on span "Dashboard" at bounding box center [62, 66] width 47 height 13
select select "**"
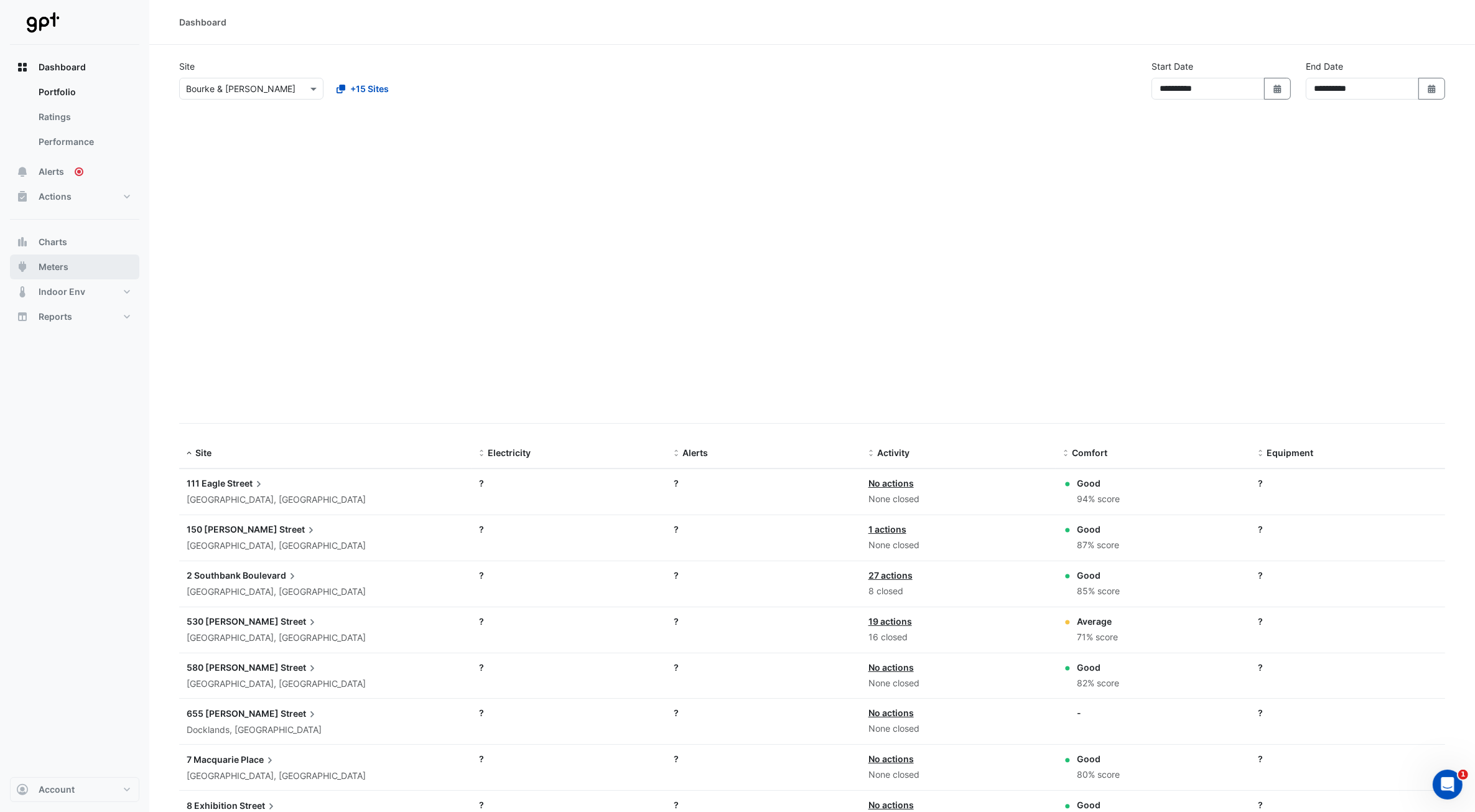
click at [53, 262] on span "Meters" at bounding box center [53, 267] width 29 height 13
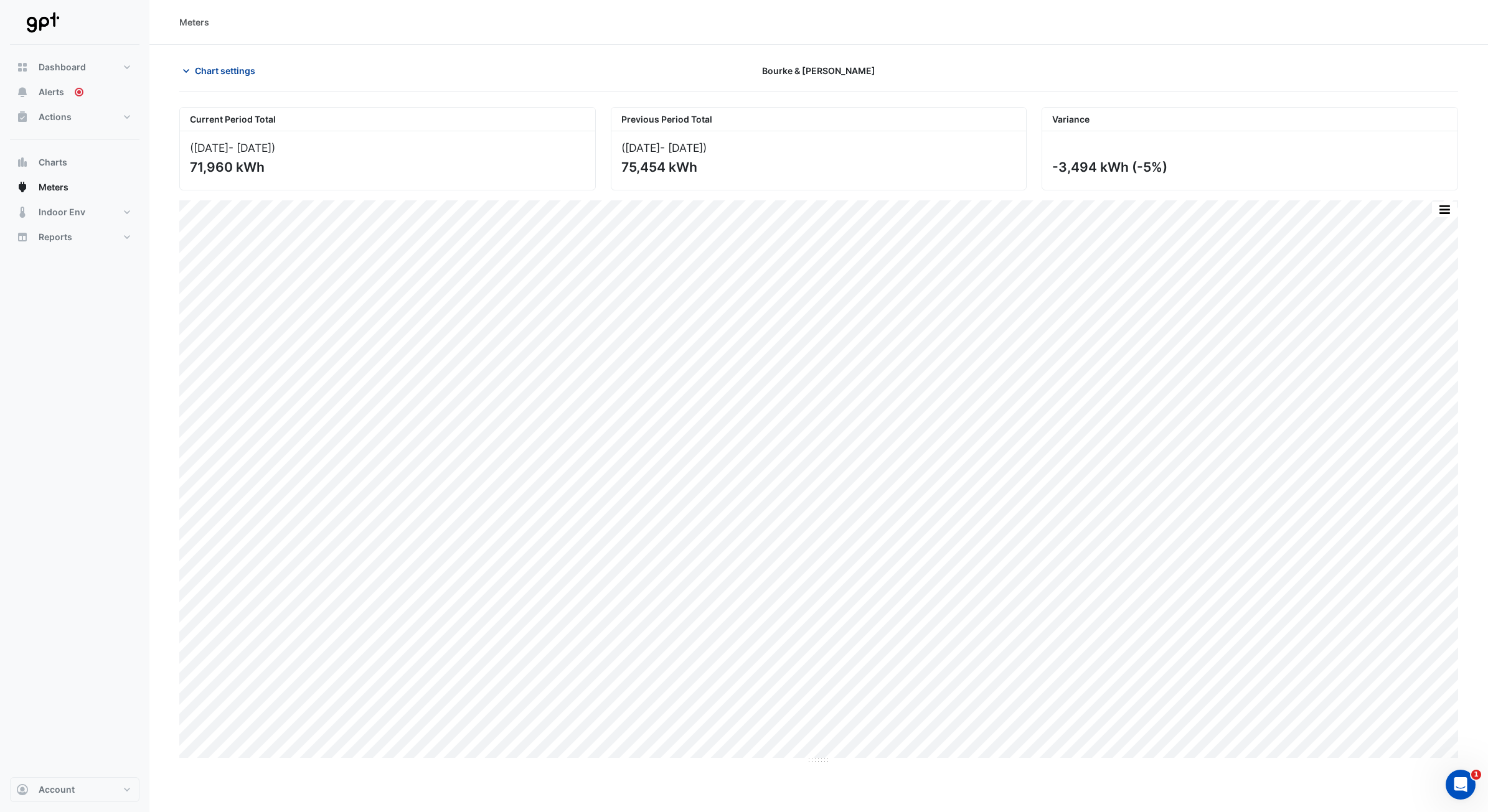
click at [210, 67] on span "Chart settings" at bounding box center [225, 71] width 61 height 13
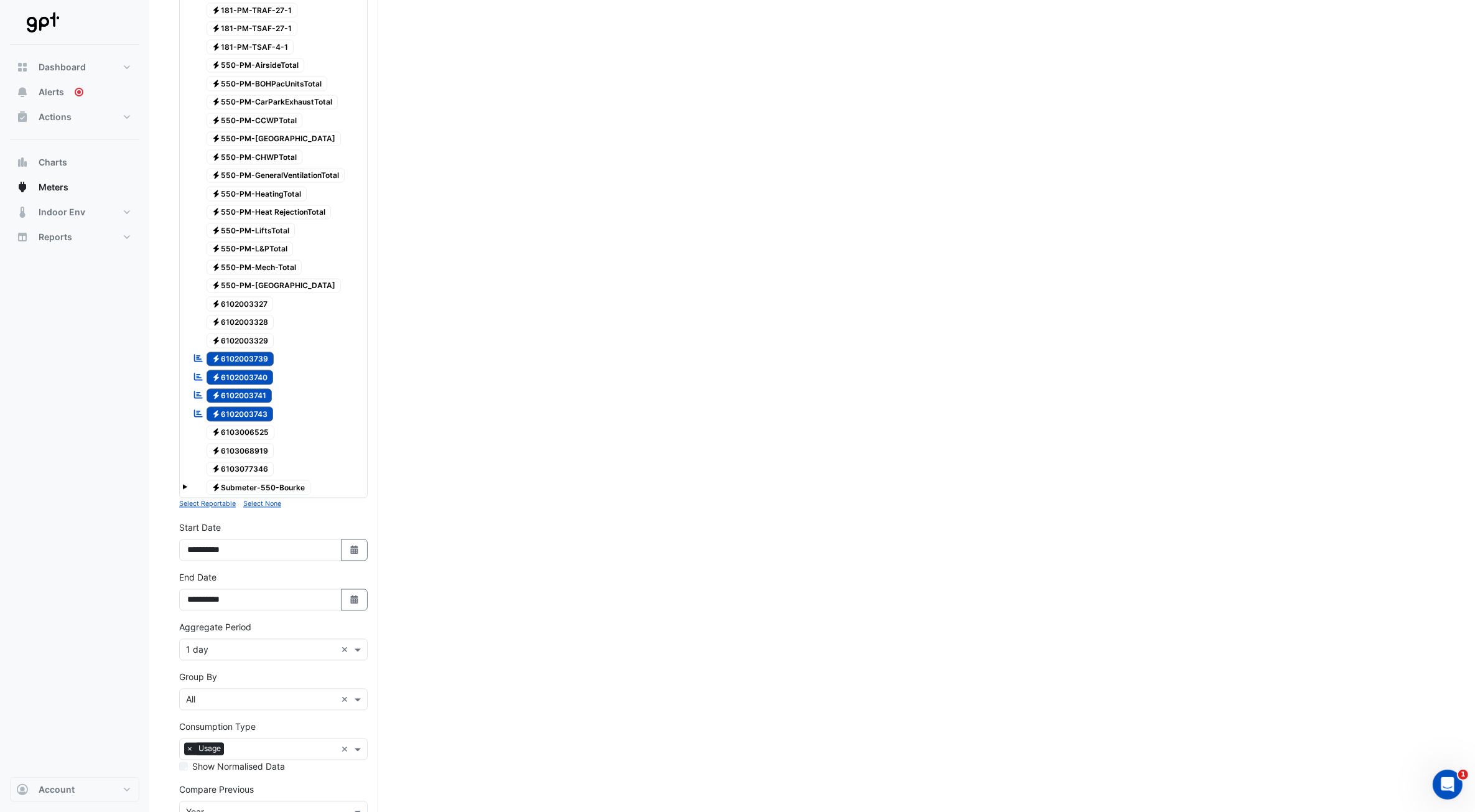
scroll to position [2774, 0]
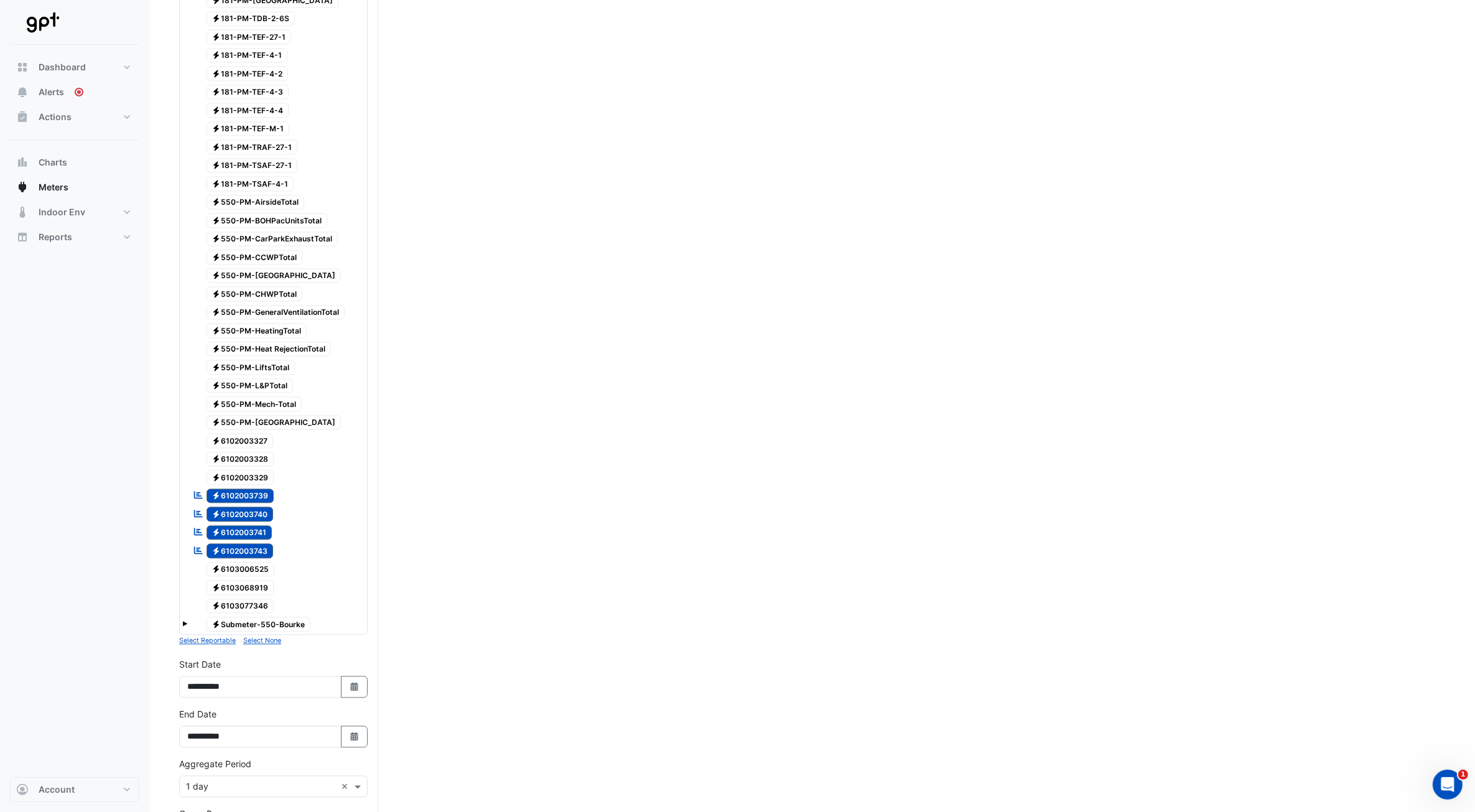
click at [219, 366] on icon "Electricity" at bounding box center [215, 496] width 9 height 8
click at [222, 366] on span "Electricity 6102003740" at bounding box center [241, 515] width 67 height 15
click at [225, 366] on span "Electricity 6102003741" at bounding box center [240, 533] width 66 height 15
click at [232, 366] on span "Electricity 6102003743" at bounding box center [241, 551] width 67 height 15
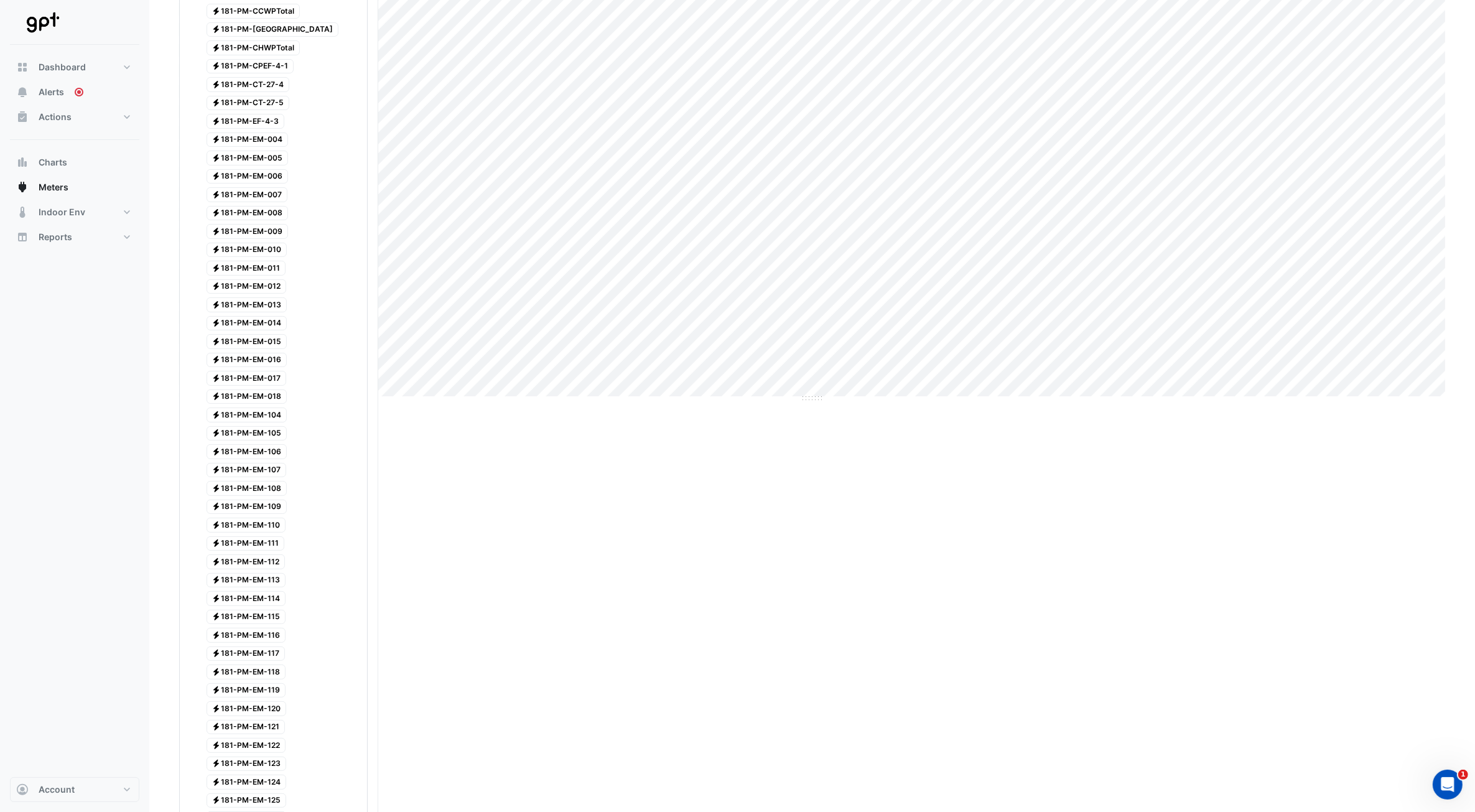
scroll to position [389, 0]
click at [267, 267] on span "Electricity 181-PM-EM-012" at bounding box center [247, 260] width 80 height 15
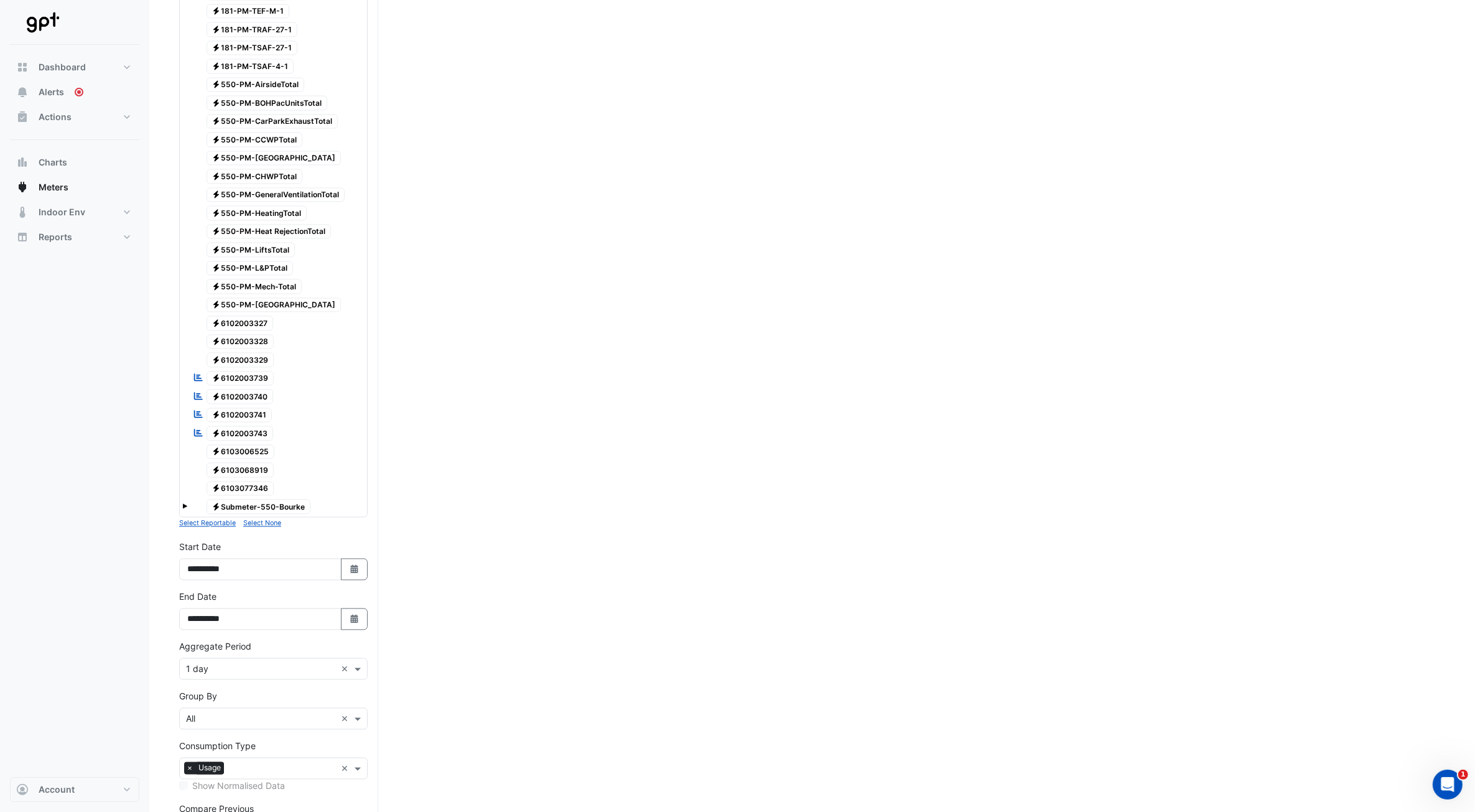
scroll to position [3007, 0]
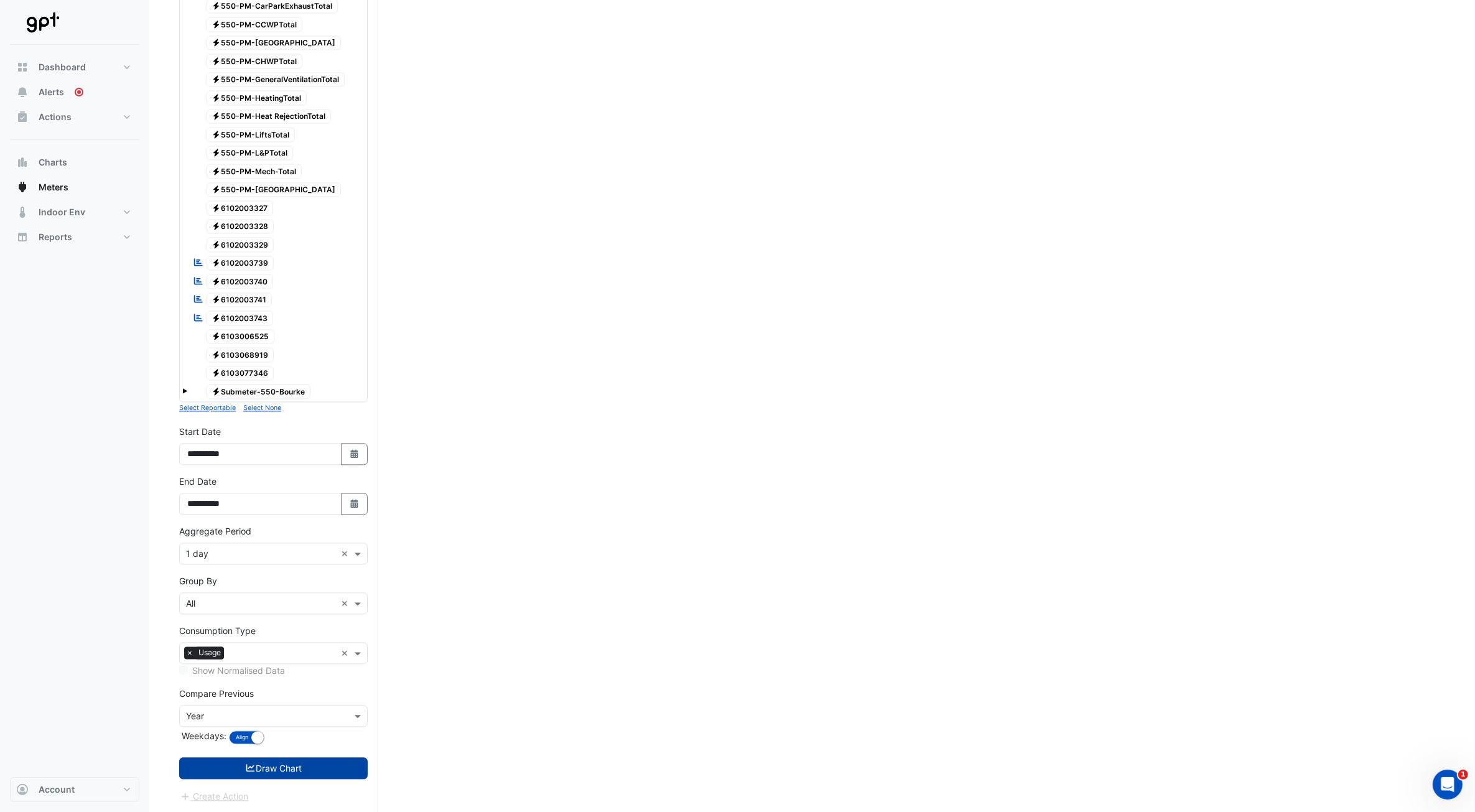
click at [278, 366] on button "Draw Chart" at bounding box center [273, 768] width 188 height 22
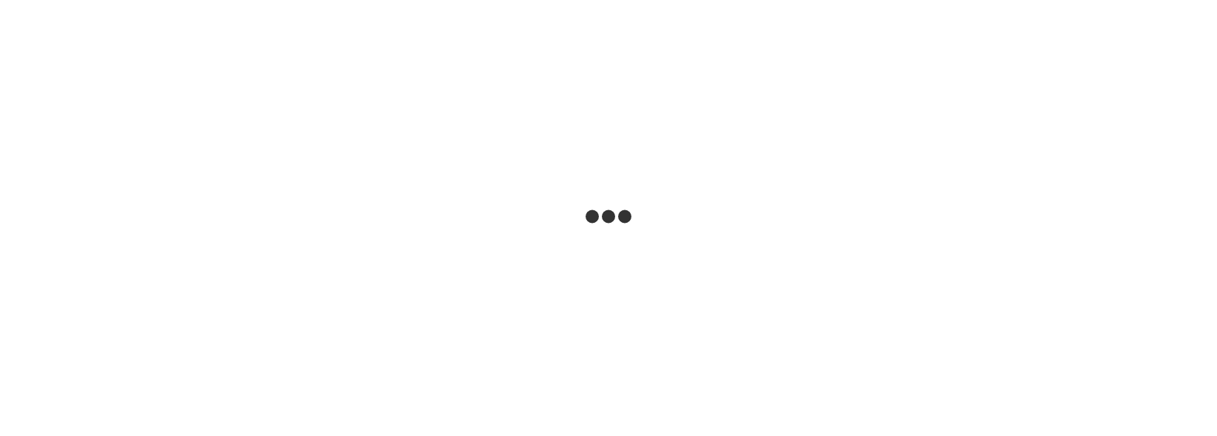
select select "**"
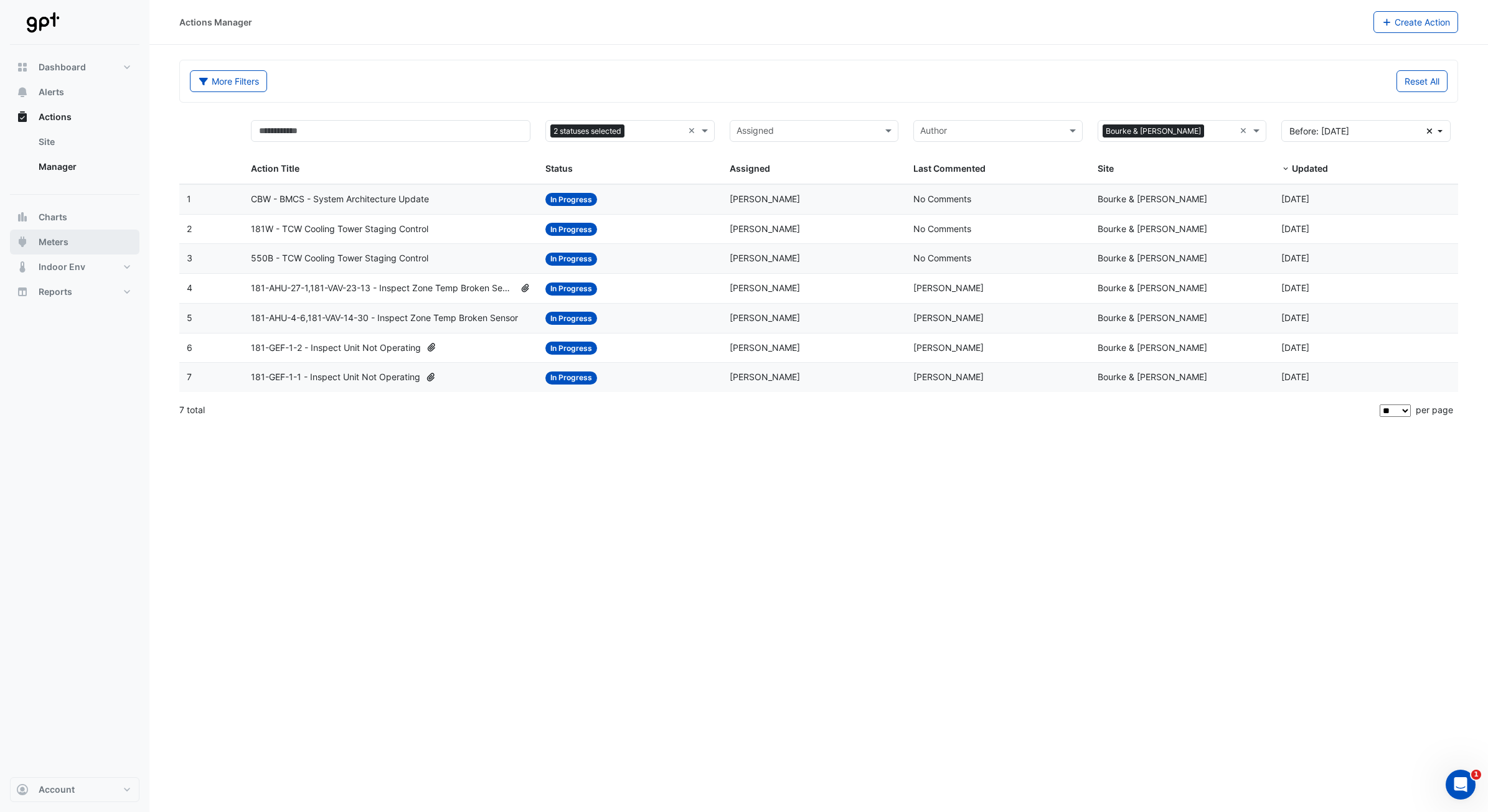
click at [62, 247] on span "Meters" at bounding box center [53, 241] width 29 height 13
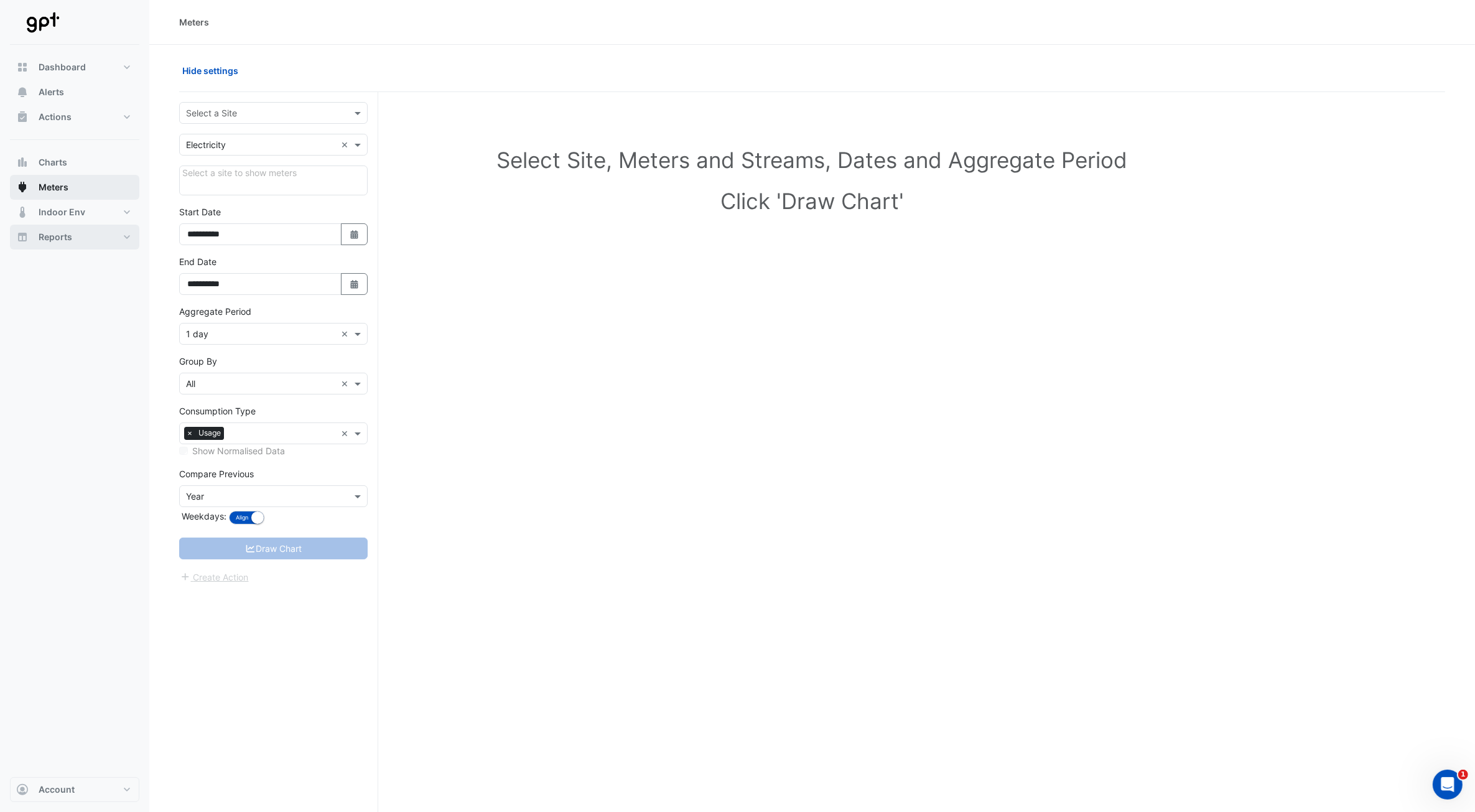
click at [62, 243] on span "Reports" at bounding box center [56, 236] width 34 height 13
select select "**"
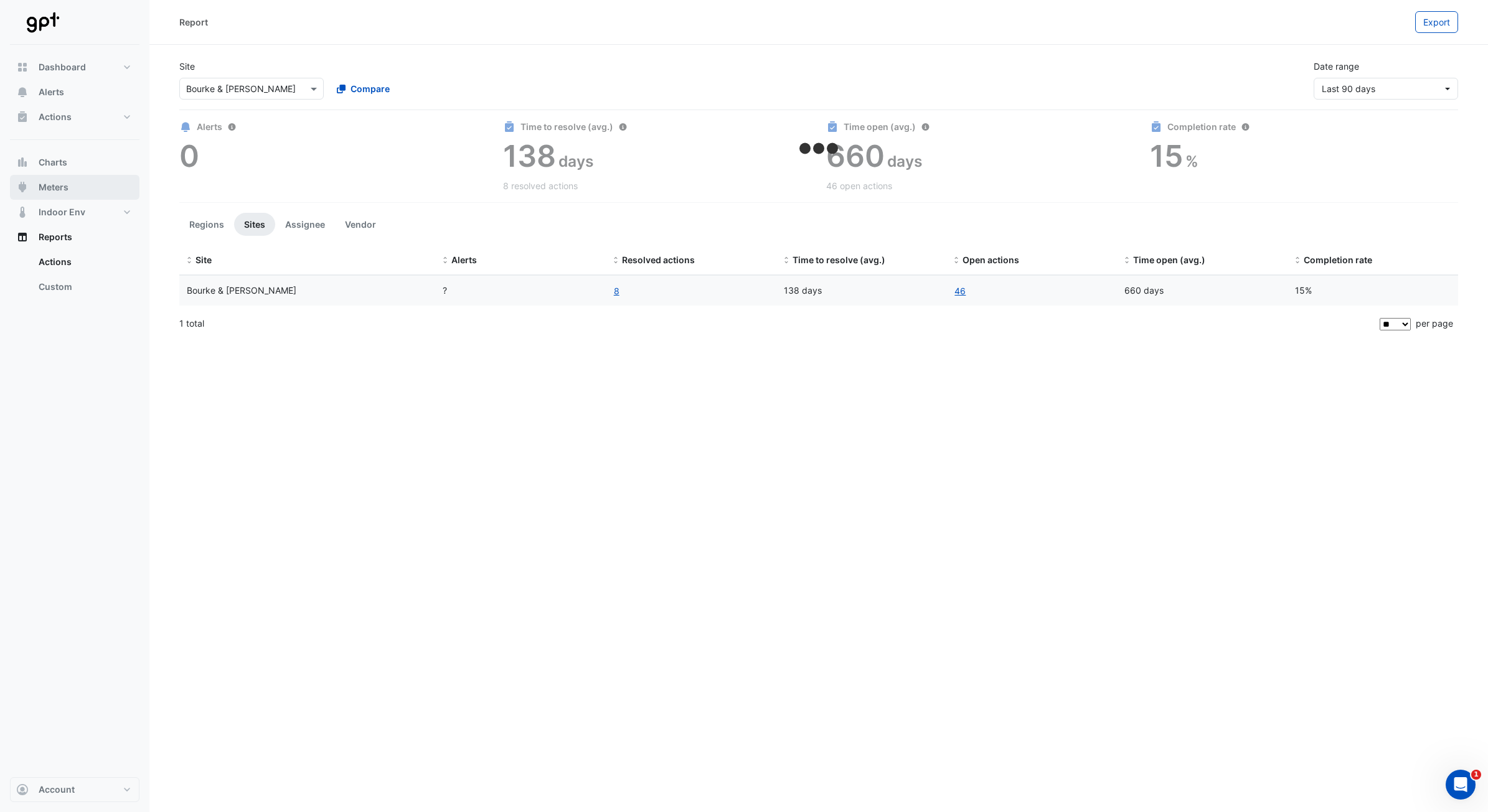
click at [63, 192] on span "Meters" at bounding box center [53, 187] width 29 height 13
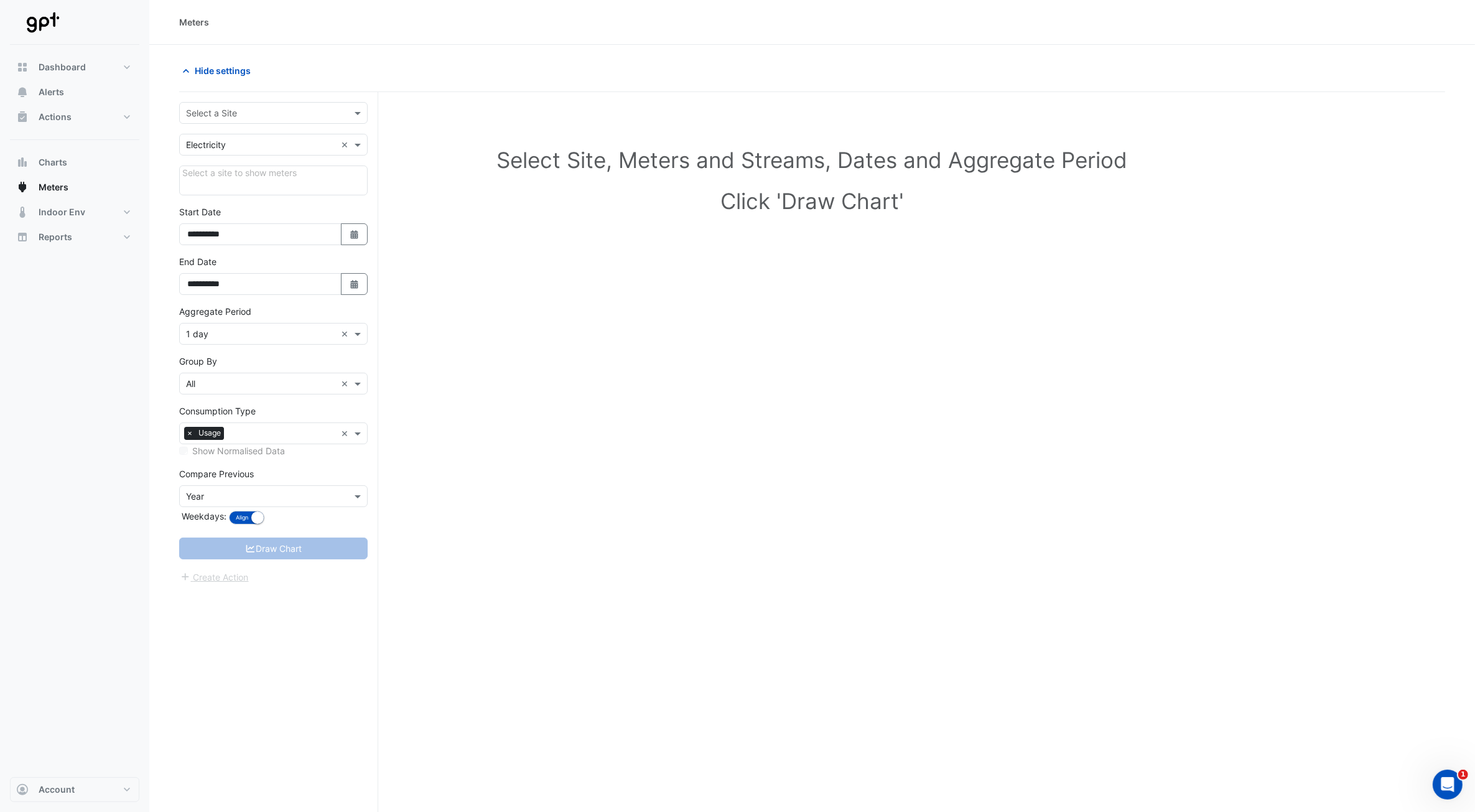
click at [273, 116] on input "text" at bounding box center [261, 114] width 150 height 13
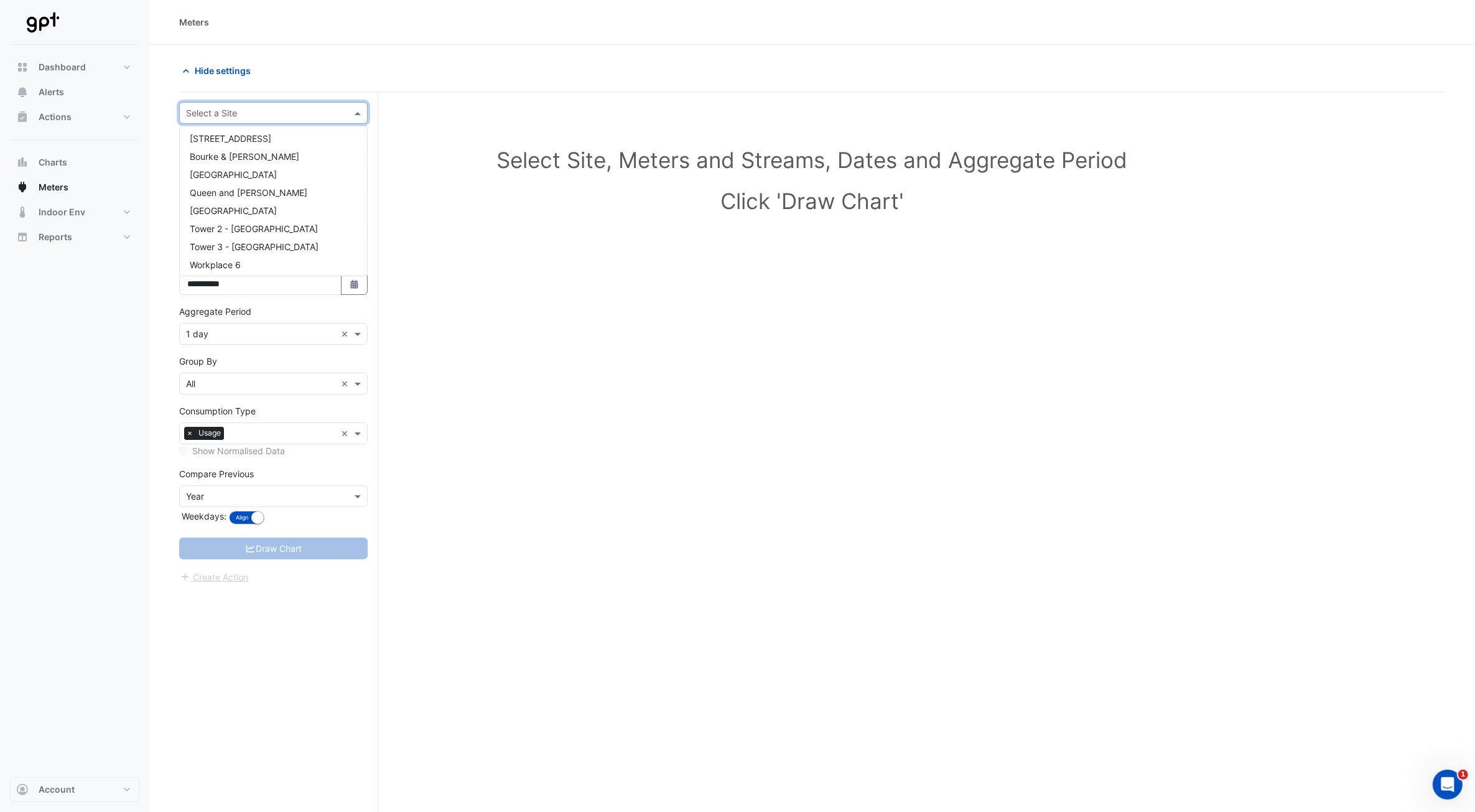
scroll to position [149, 0]
click at [263, 154] on div "Bourke & [PERSON_NAME]" at bounding box center [273, 153] width 188 height 18
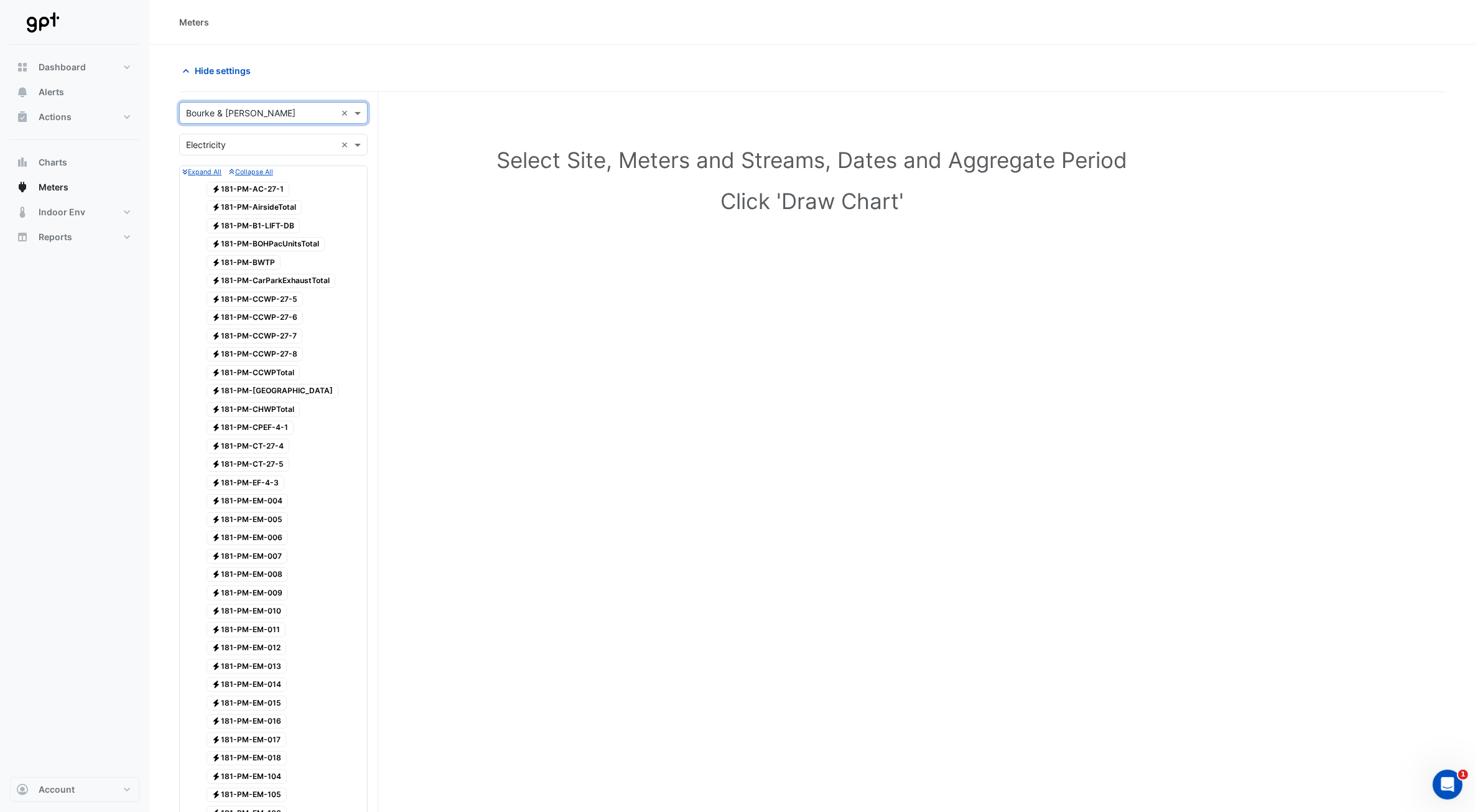
click at [287, 147] on input "text" at bounding box center [261, 146] width 150 height 13
click at [257, 201] on div "Water" at bounding box center [273, 208] width 188 height 18
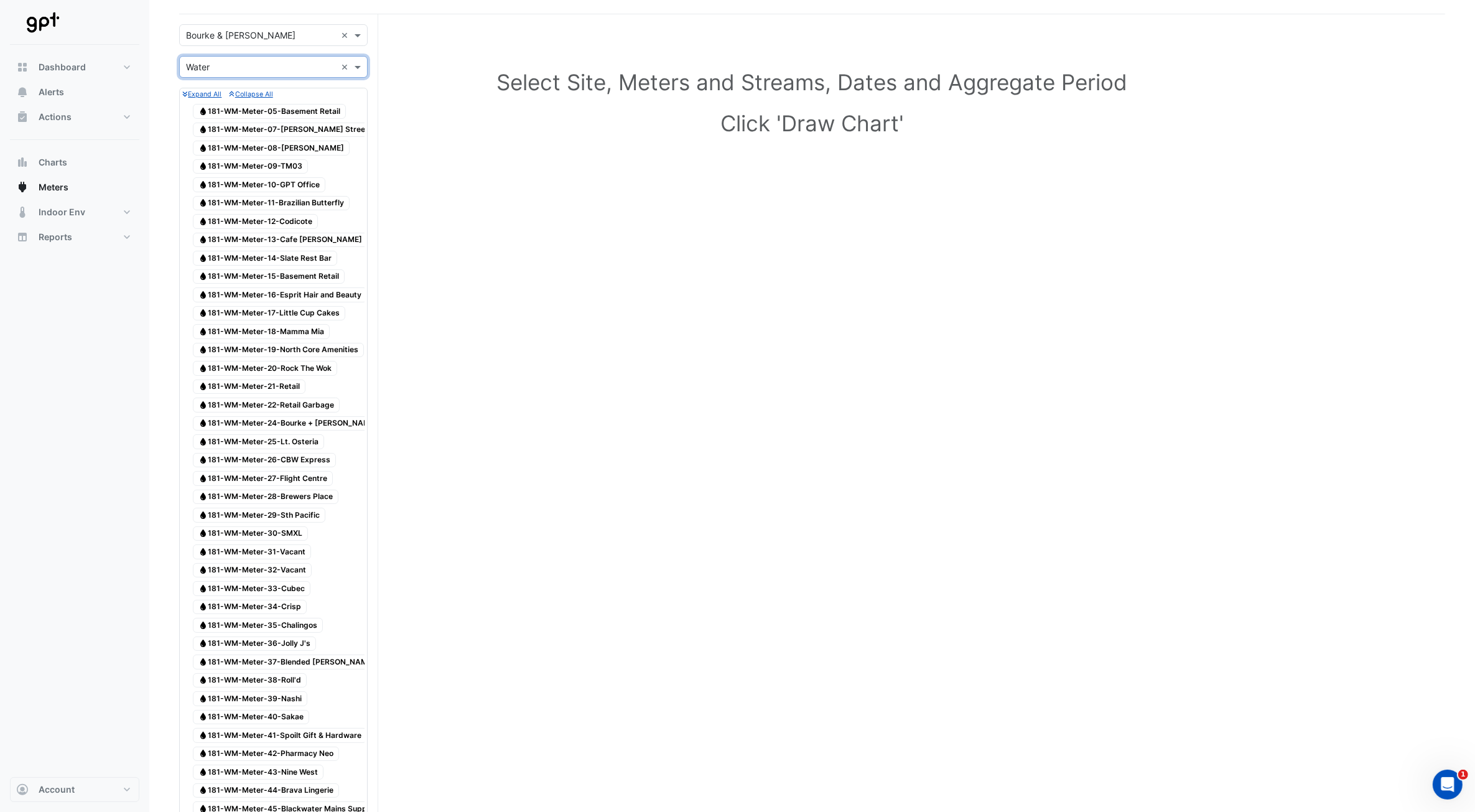
scroll to position [0, 0]
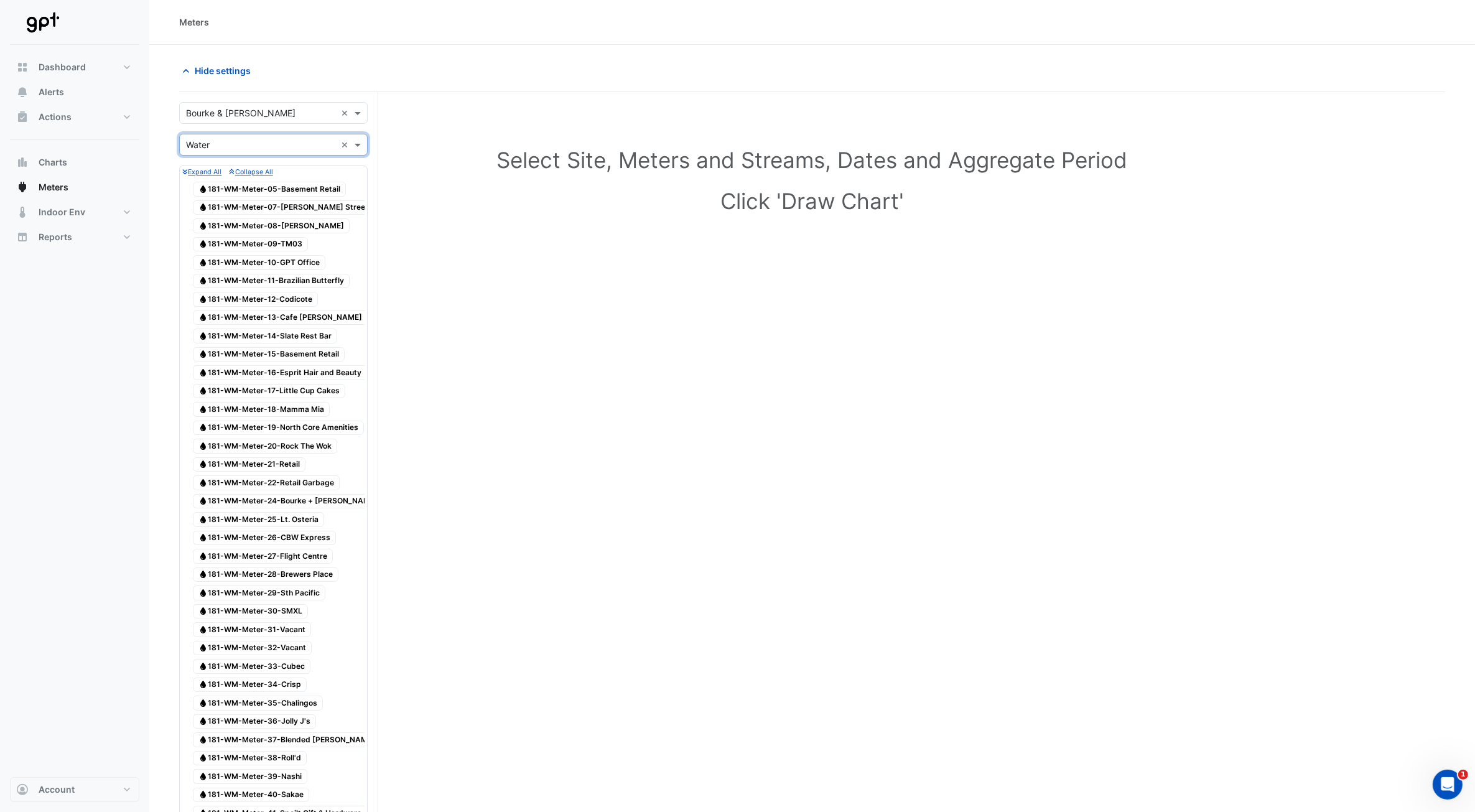
click at [306, 263] on span "Water 181-WM-Meter-10-GPT Office" at bounding box center [259, 263] width 133 height 15
click at [307, 263] on span "Water 181-WM-Meter-10-GPT Office" at bounding box center [259, 263] width 133 height 15
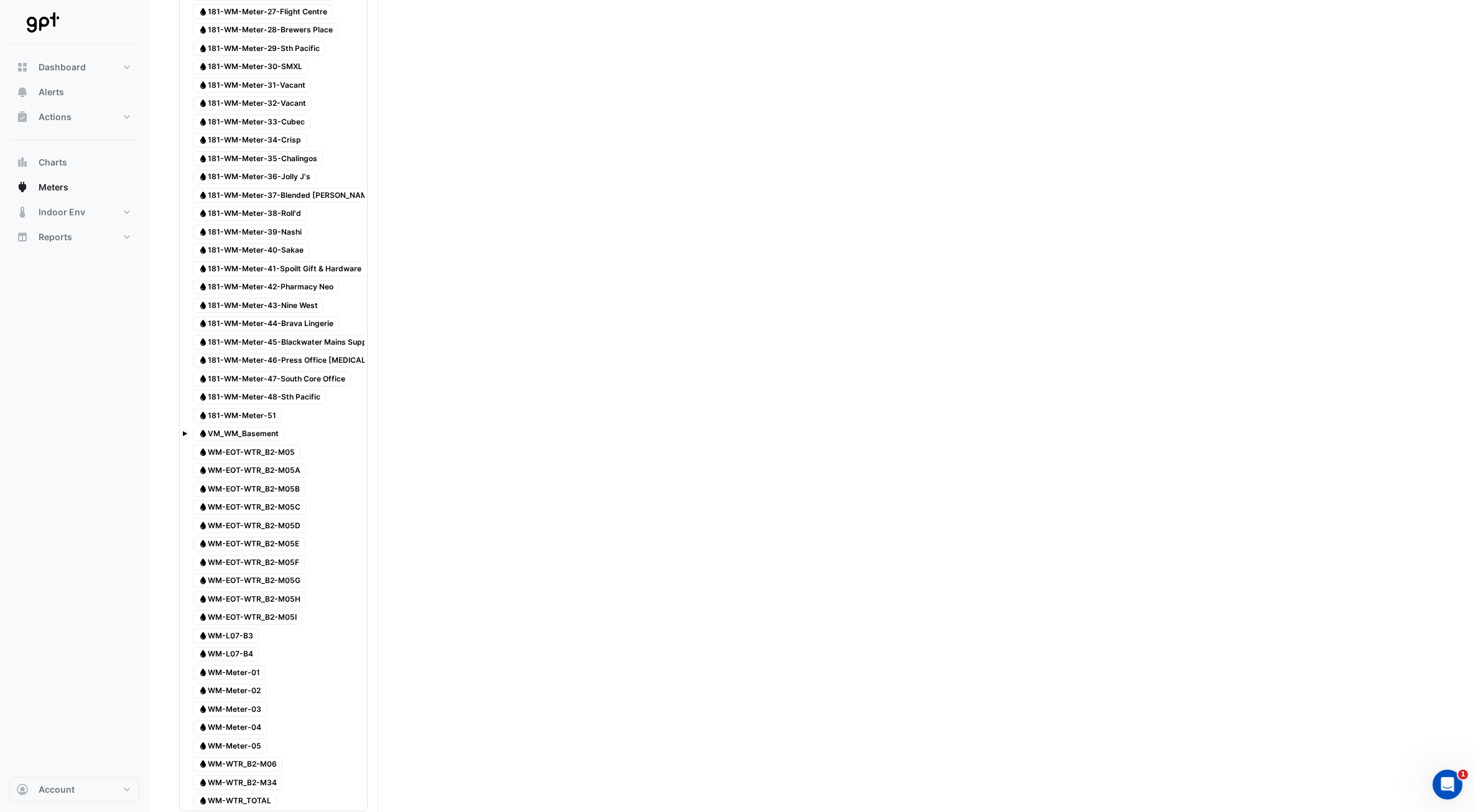
scroll to position [987, 0]
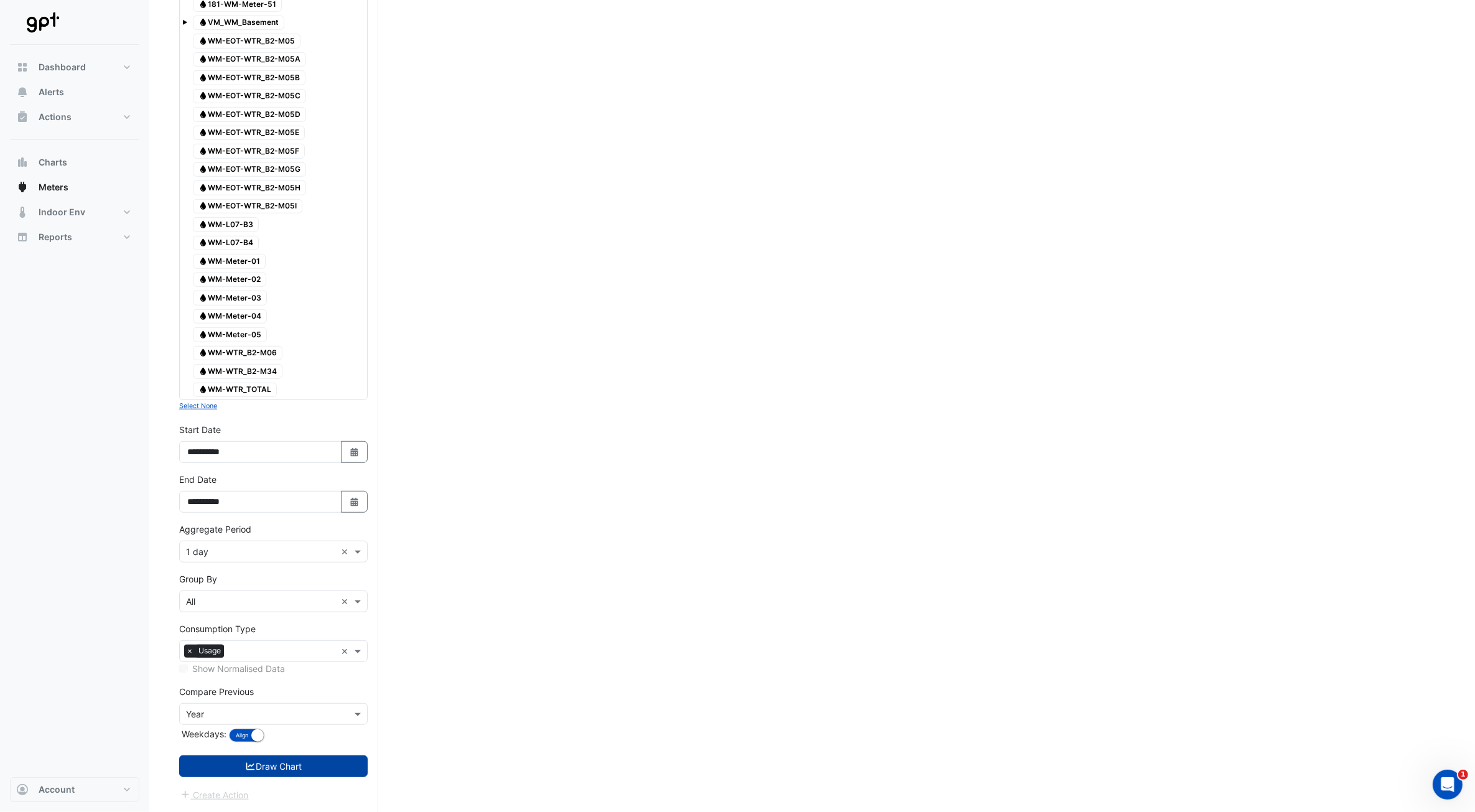
click at [304, 366] on button "Draw Chart" at bounding box center [273, 767] width 188 height 22
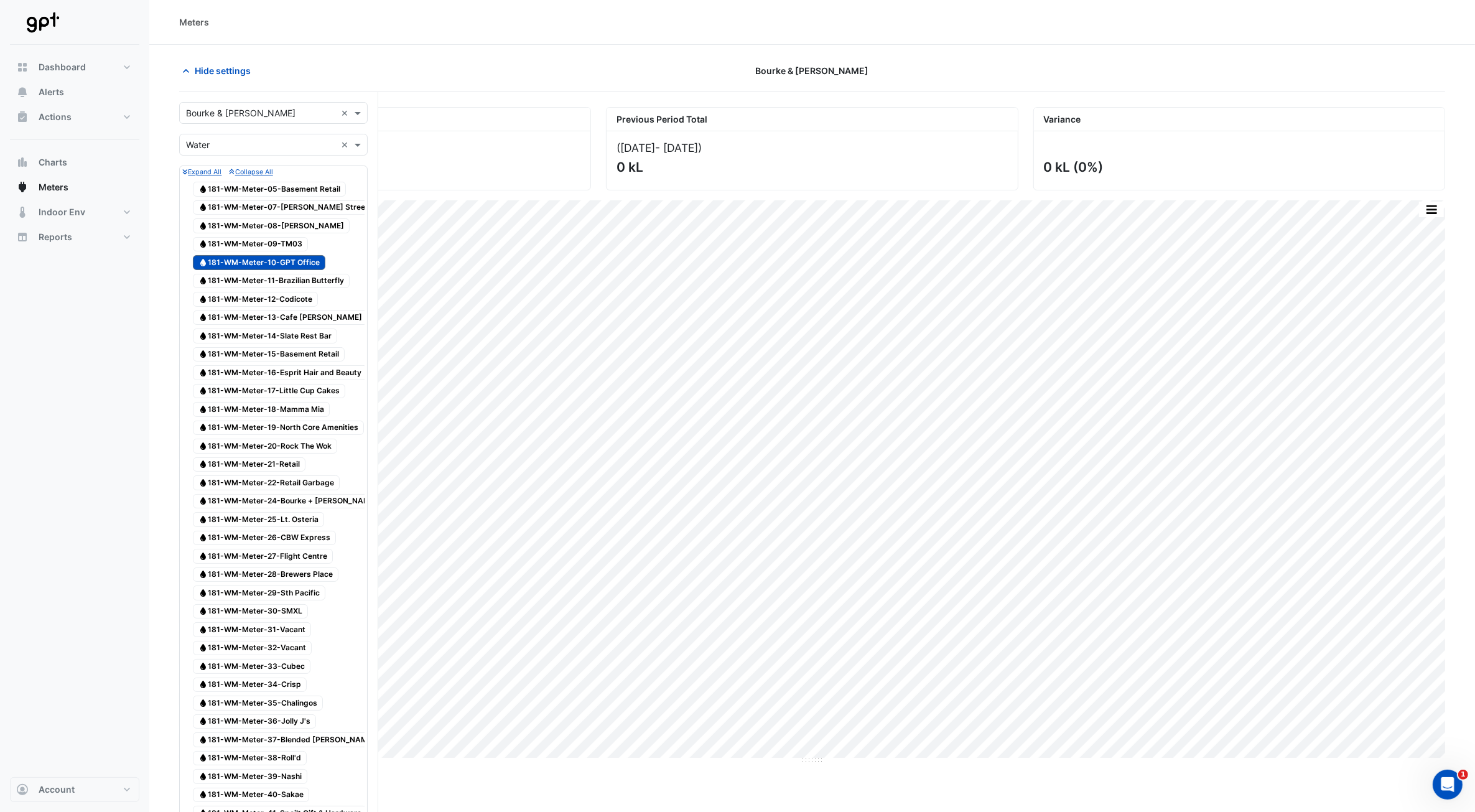
click at [289, 315] on span "Water 181-WM-Meter-13-Cafe Laurent" at bounding box center [280, 318] width 175 height 15
click at [294, 324] on span "Water 181-WM-Meter-13-Cafe Laurent" at bounding box center [280, 318] width 175 height 15
click at [285, 252] on span "Water 181-WM-Meter-09-TM03" at bounding box center [250, 245] width 115 height 15
click at [288, 258] on span "Water 181-WM-Meter-10-GPT Office" at bounding box center [259, 263] width 133 height 15
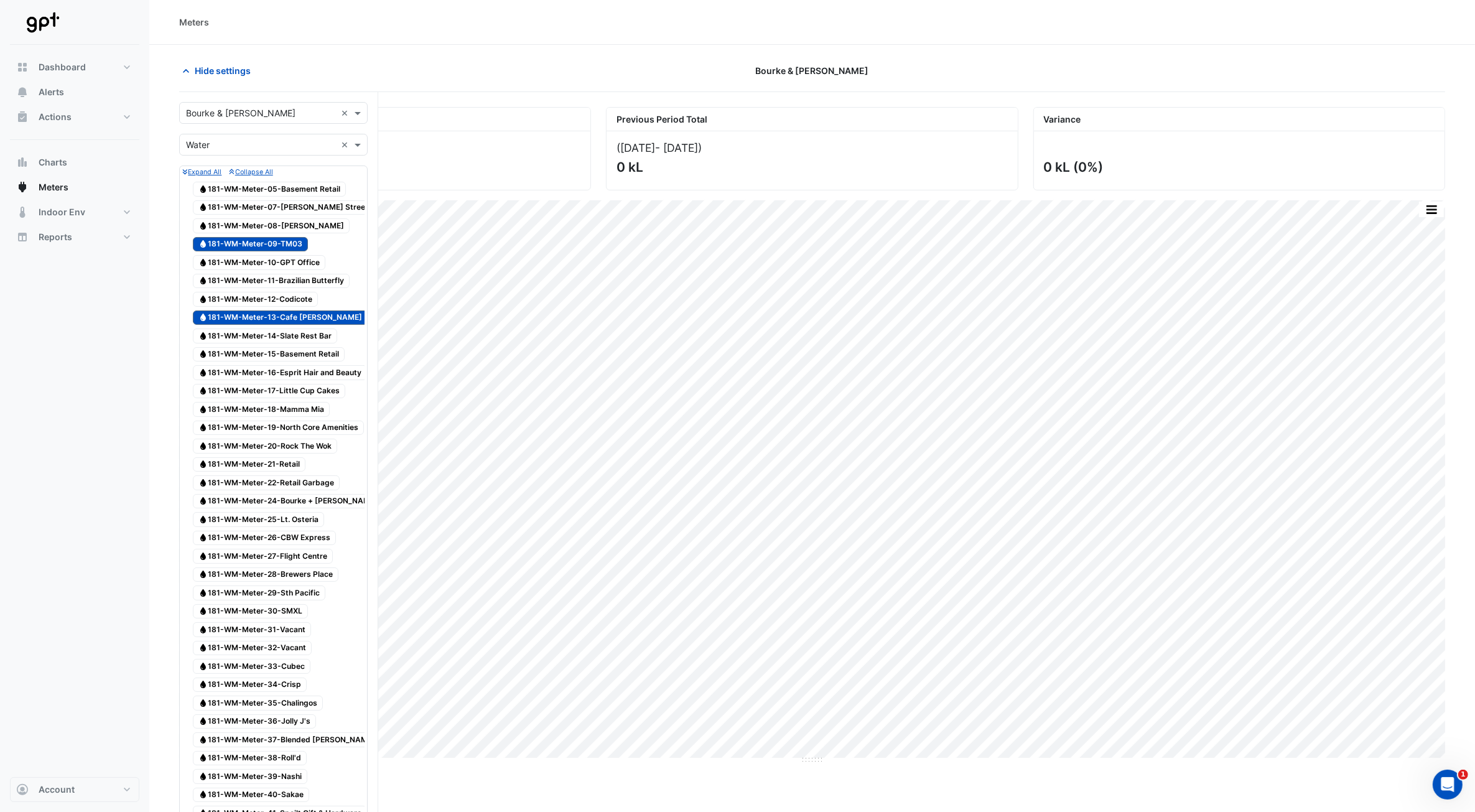
click at [284, 247] on span "Water 181-WM-Meter-09-TM03" at bounding box center [250, 245] width 115 height 15
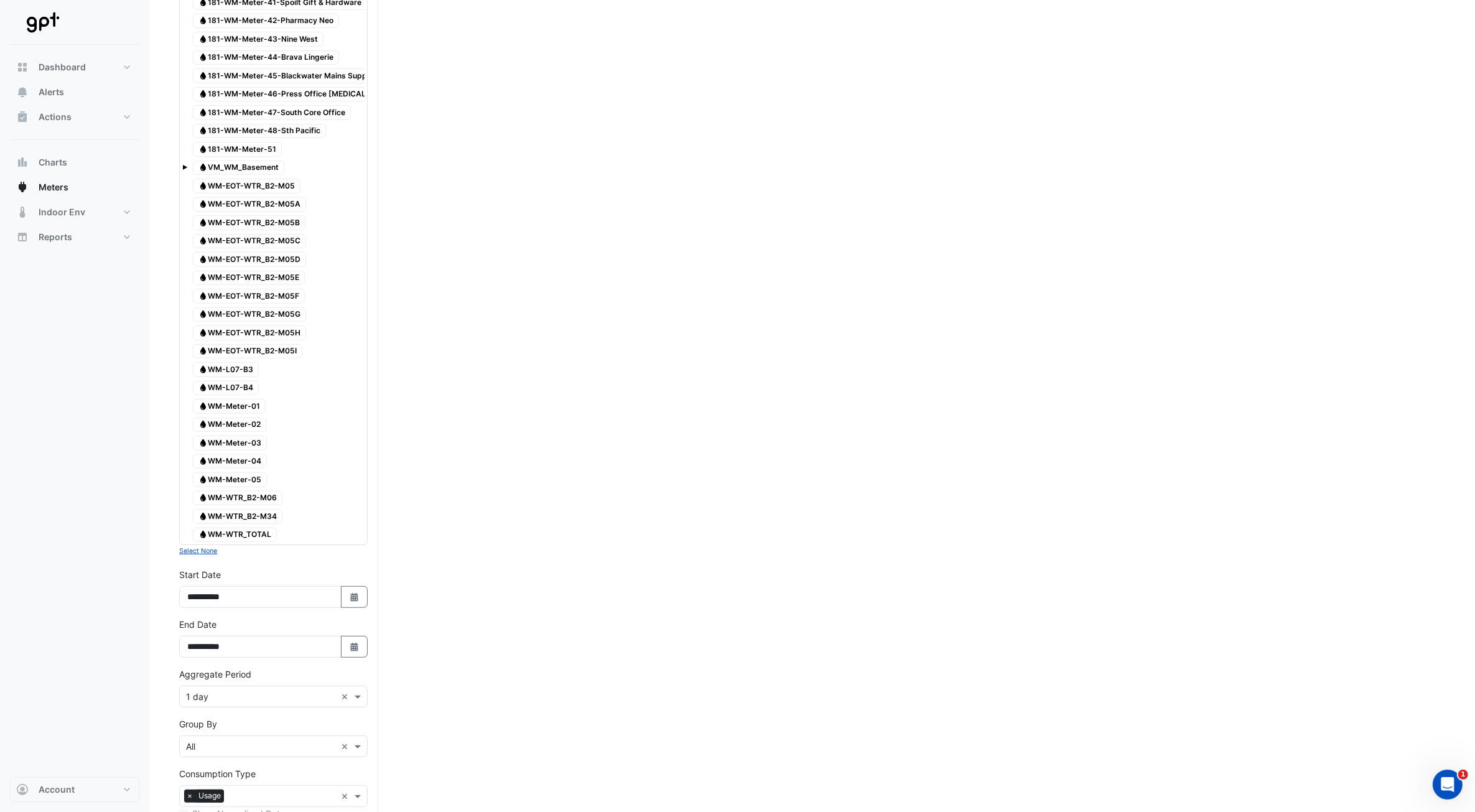
scroll to position [987, 0]
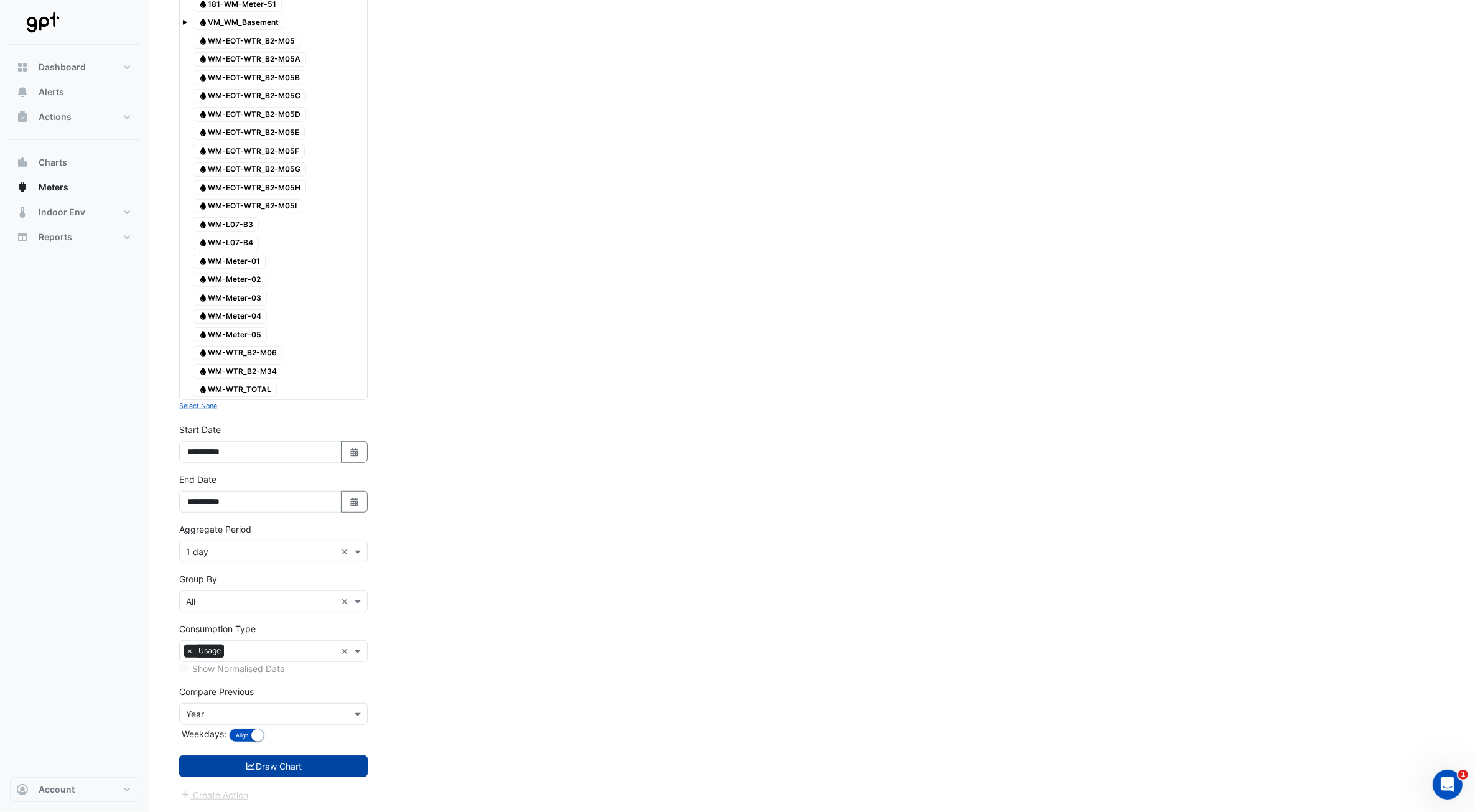
click at [288, 366] on button "Draw Chart" at bounding box center [273, 767] width 188 height 22
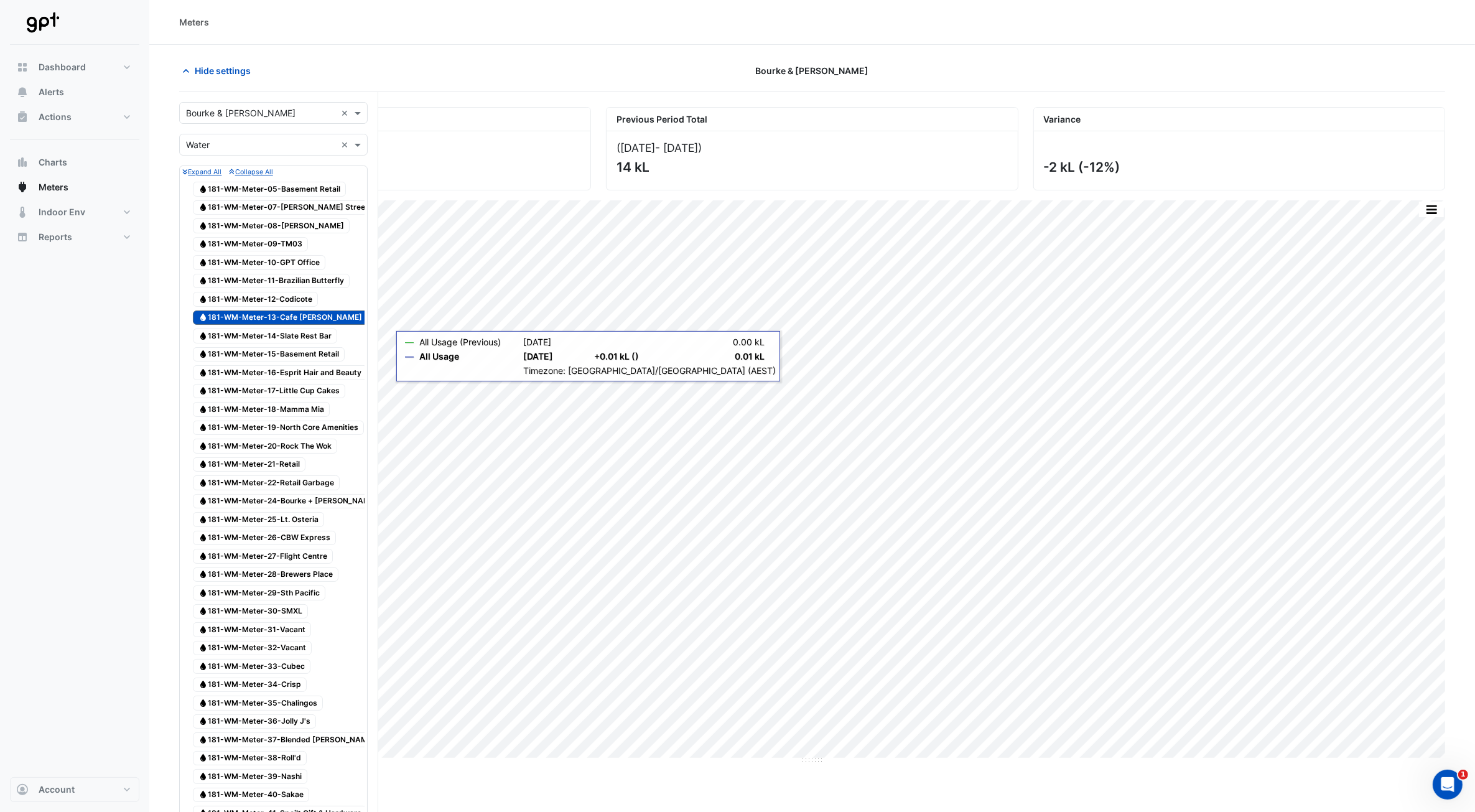
click at [306, 207] on span "Water 181-WM-Meter-07-[PERSON_NAME] Street Clinic" at bounding box center [294, 208] width 203 height 15
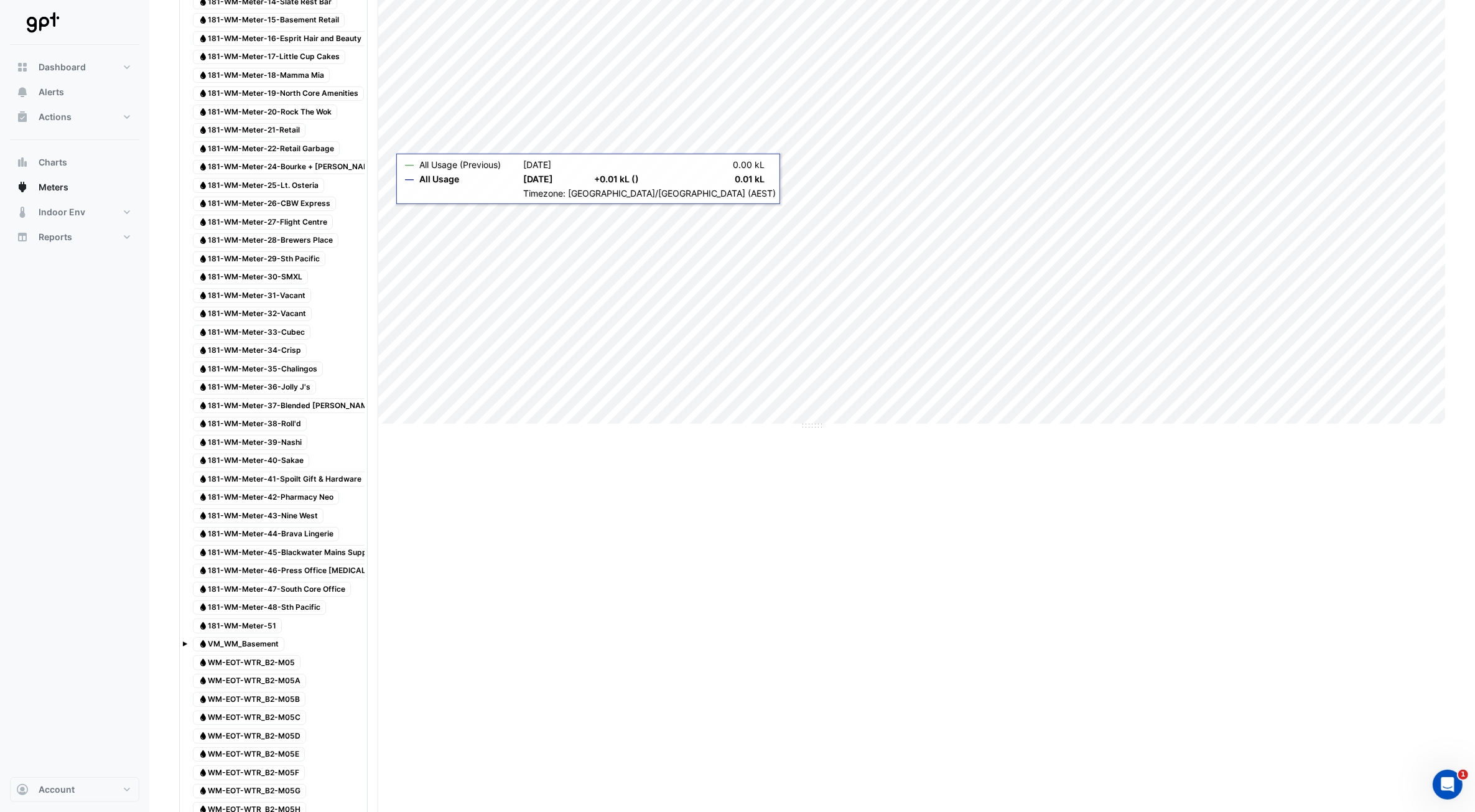
scroll to position [156, 0]
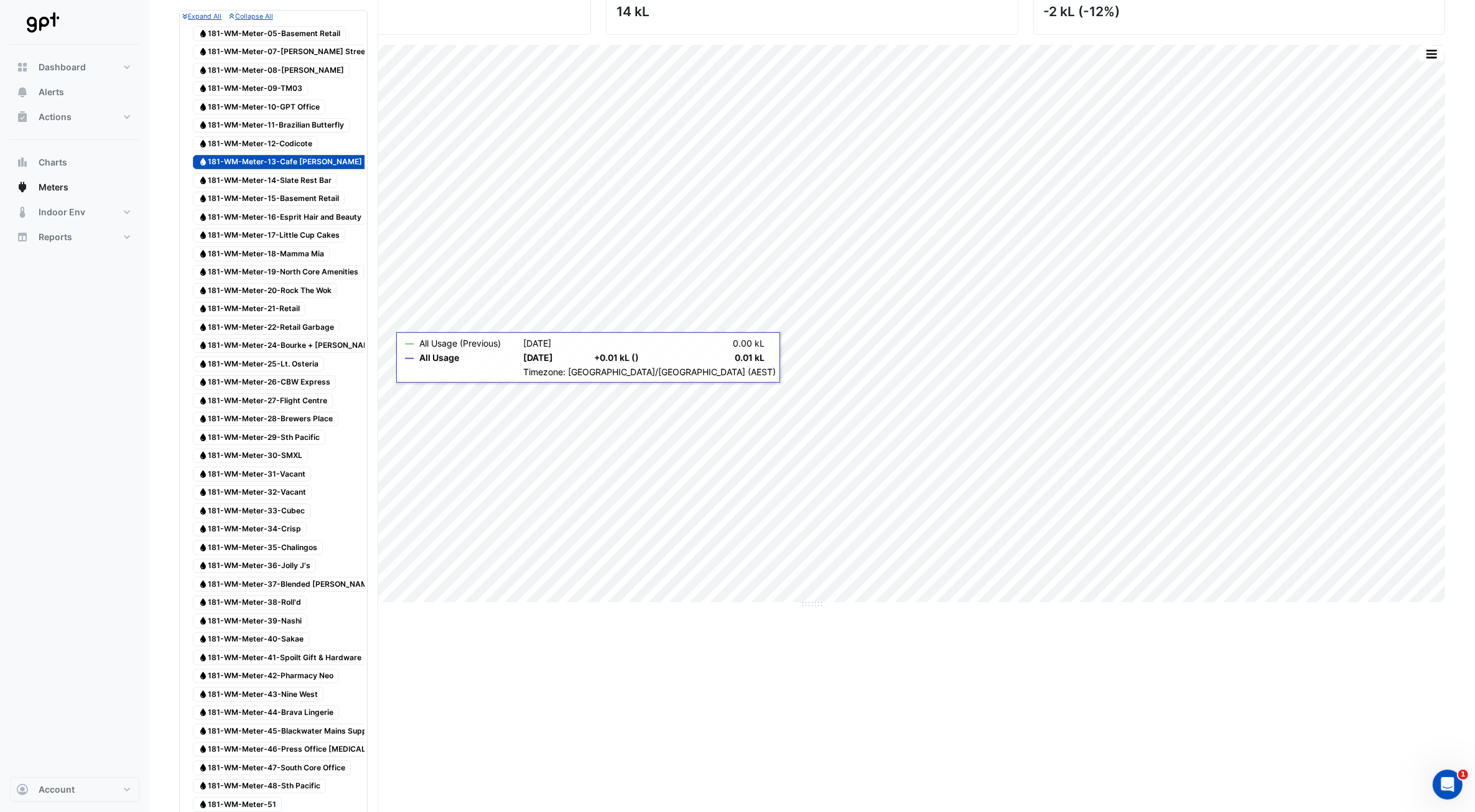
click at [296, 280] on span "Water 181-WM-Meter-19-North Core Amenities" at bounding box center [278, 273] width 171 height 15
click at [288, 166] on span "Water 181-WM-Meter-13-Cafe Laurent" at bounding box center [280, 162] width 175 height 15
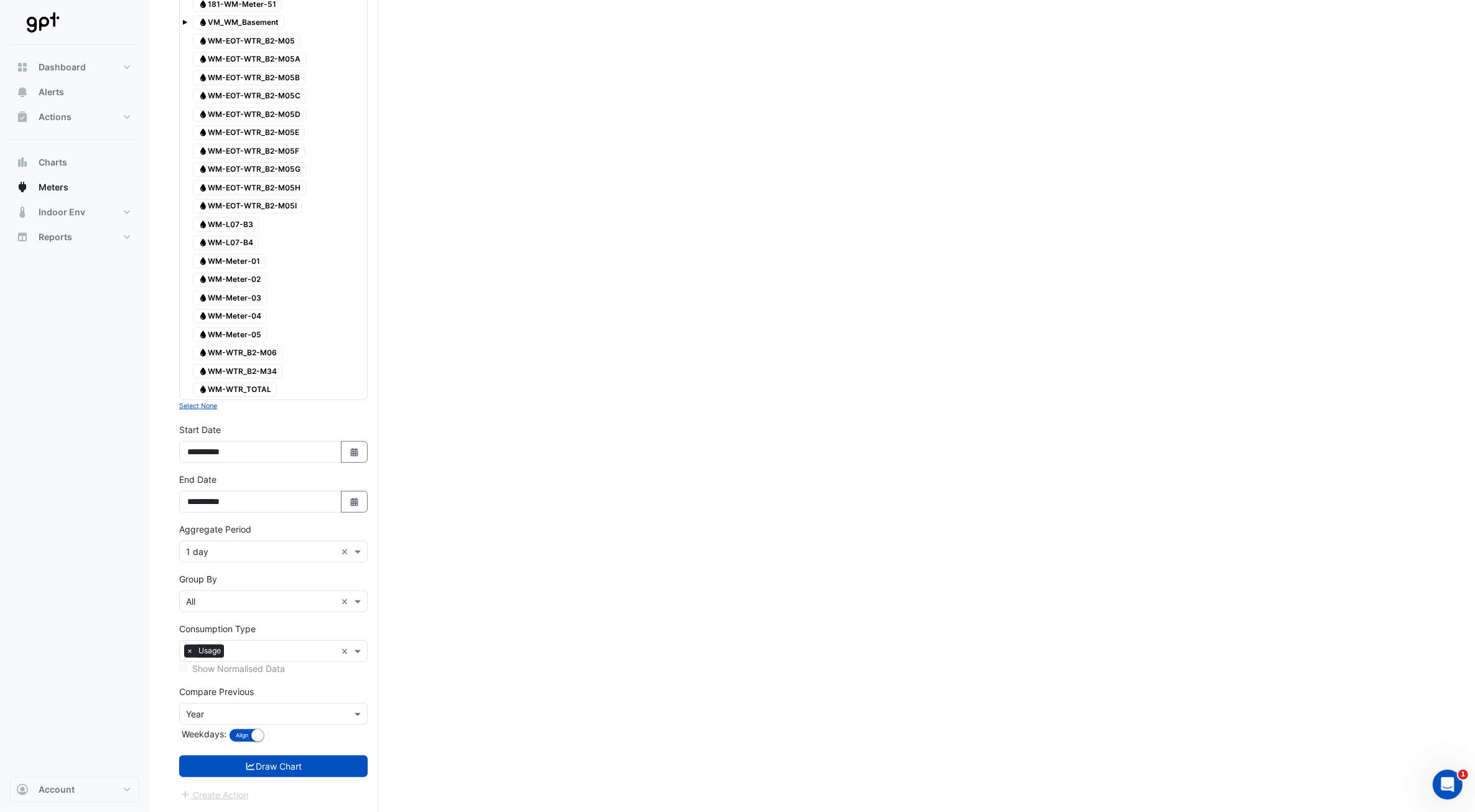
scroll to position [987, 0]
click at [319, 366] on button "Draw Chart" at bounding box center [273, 767] width 188 height 22
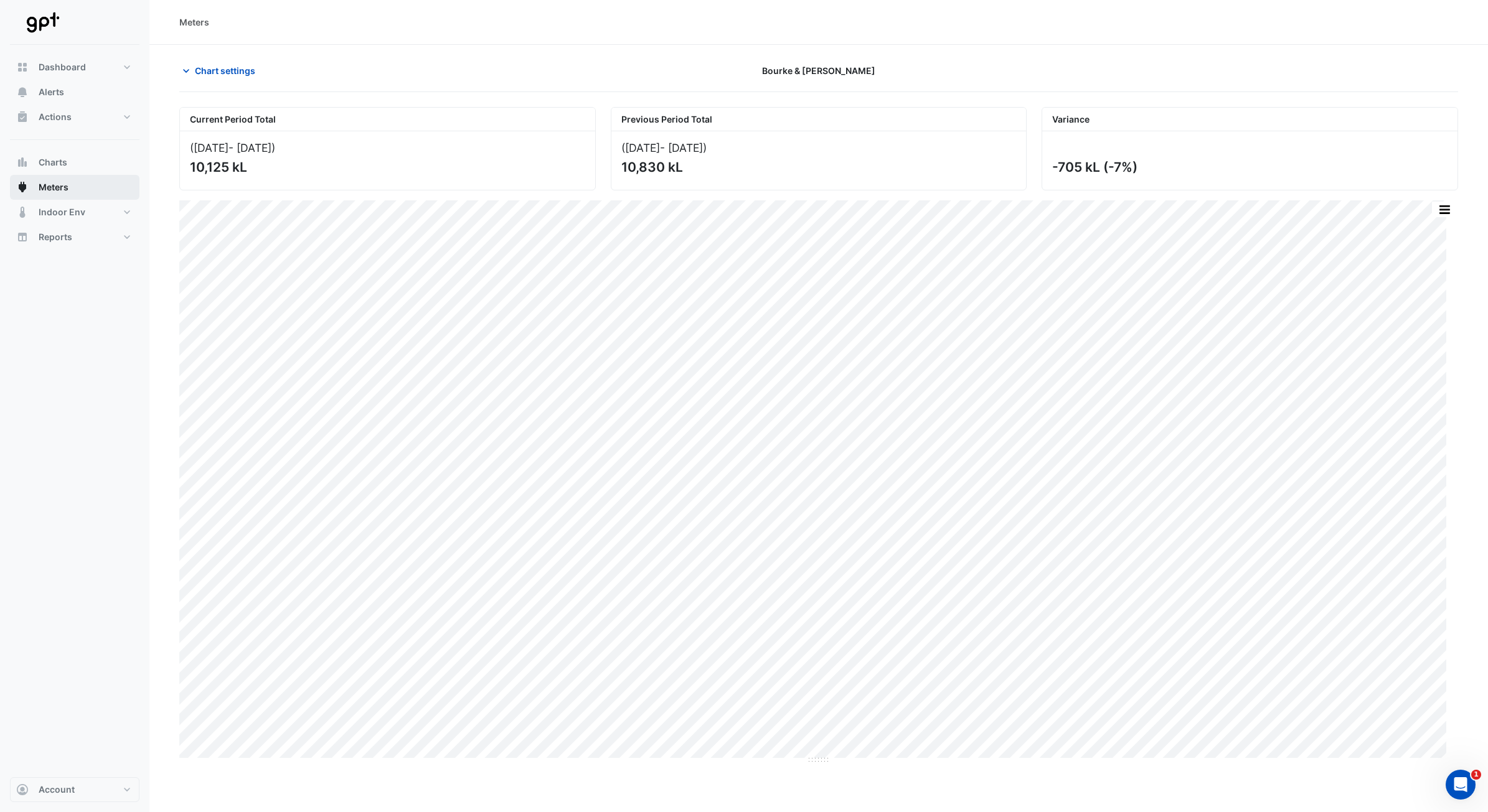
click at [66, 182] on span "Meters" at bounding box center [53, 187] width 29 height 13
